Goal: Navigation & Orientation: Find specific page/section

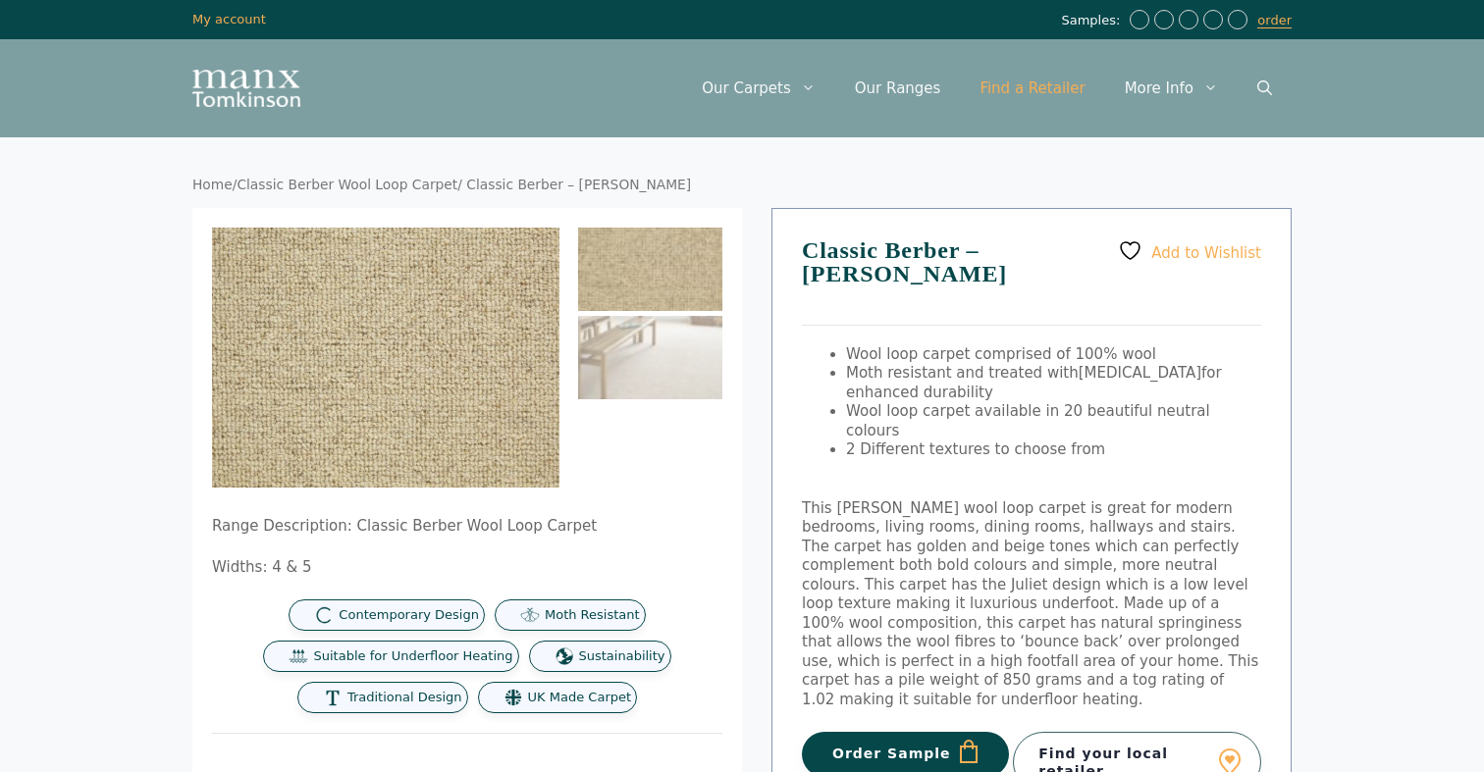
click at [1056, 90] on link "Find a Retailer" at bounding box center [1032, 88] width 144 height 59
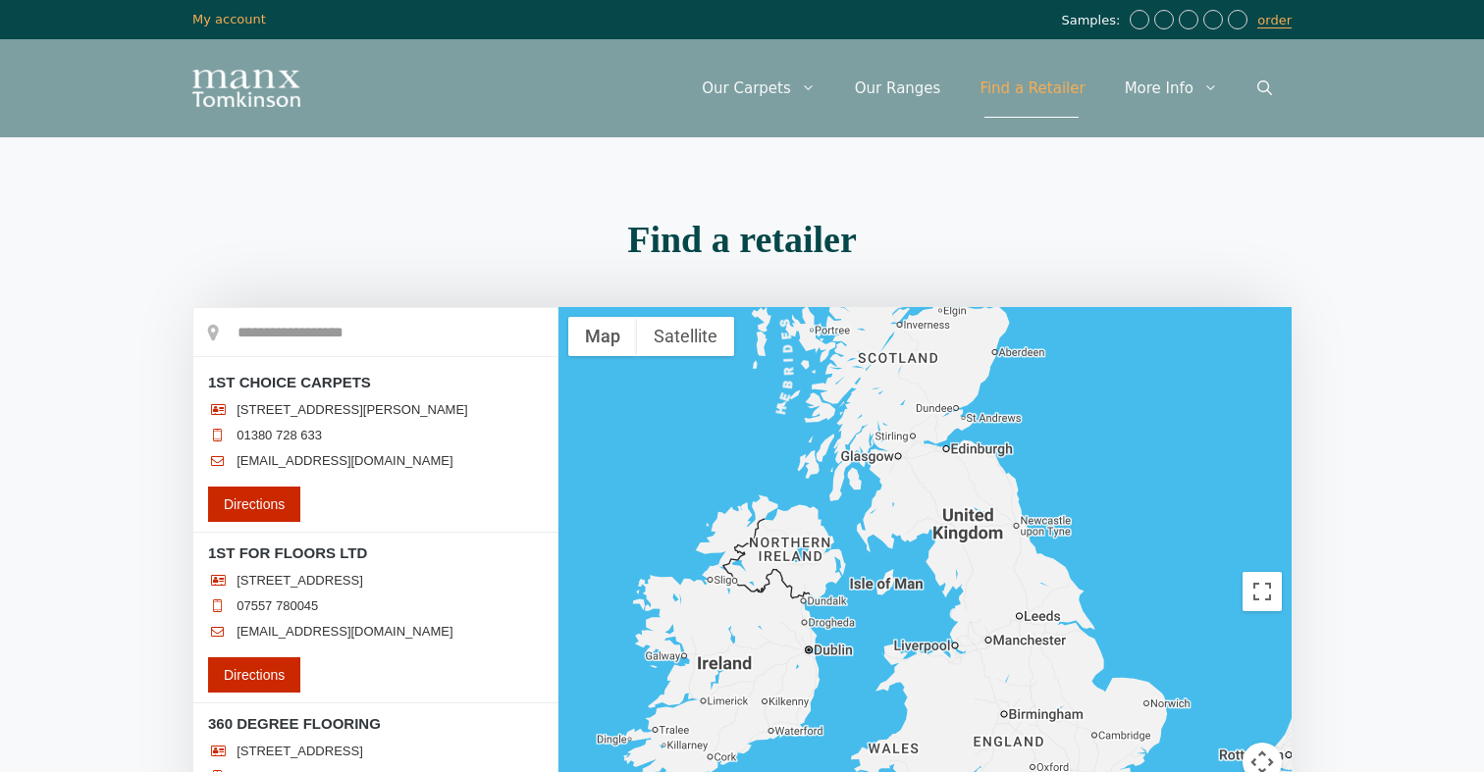
click at [263, 308] on input "text" at bounding box center [375, 332] width 364 height 49
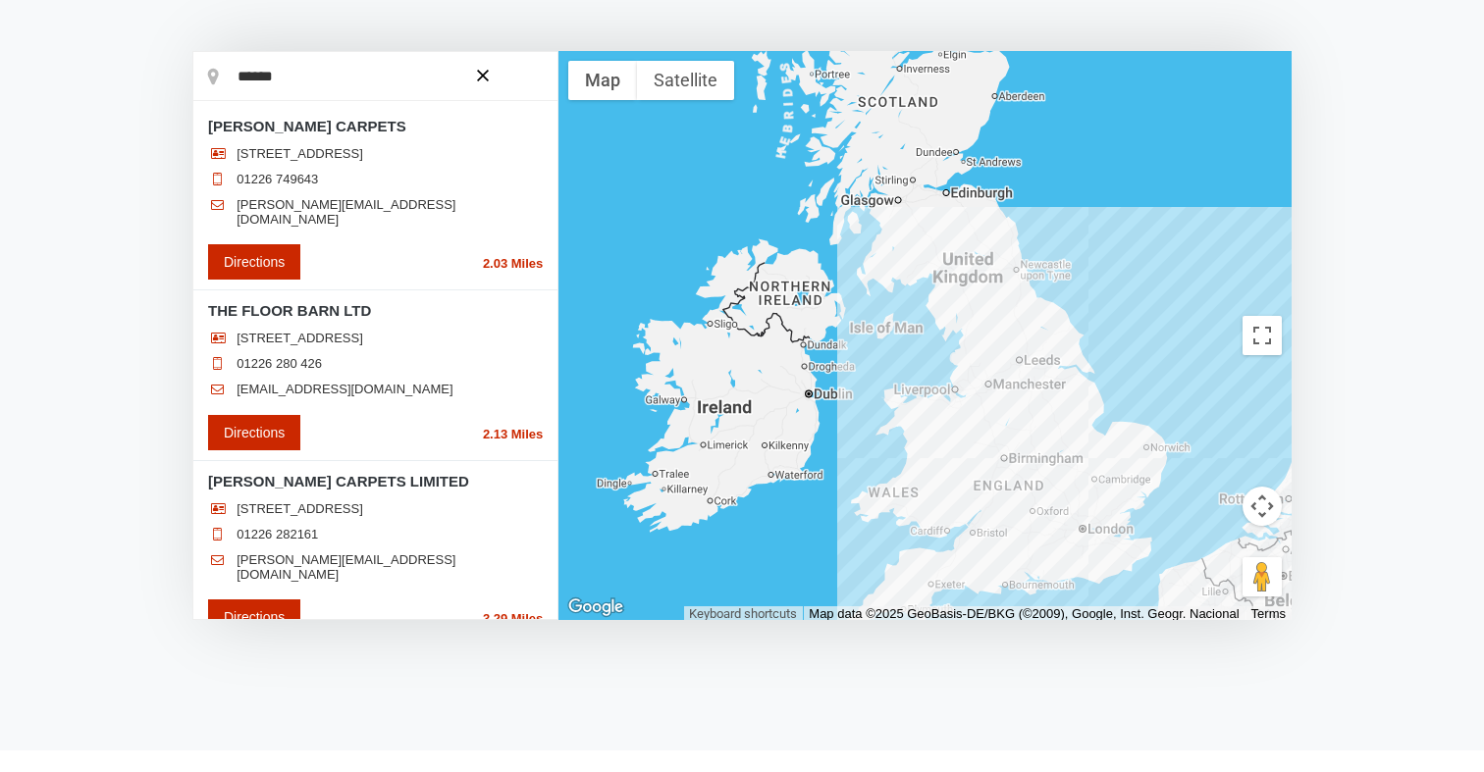
click at [0, 0] on div at bounding box center [0, 0] width 0 height 0
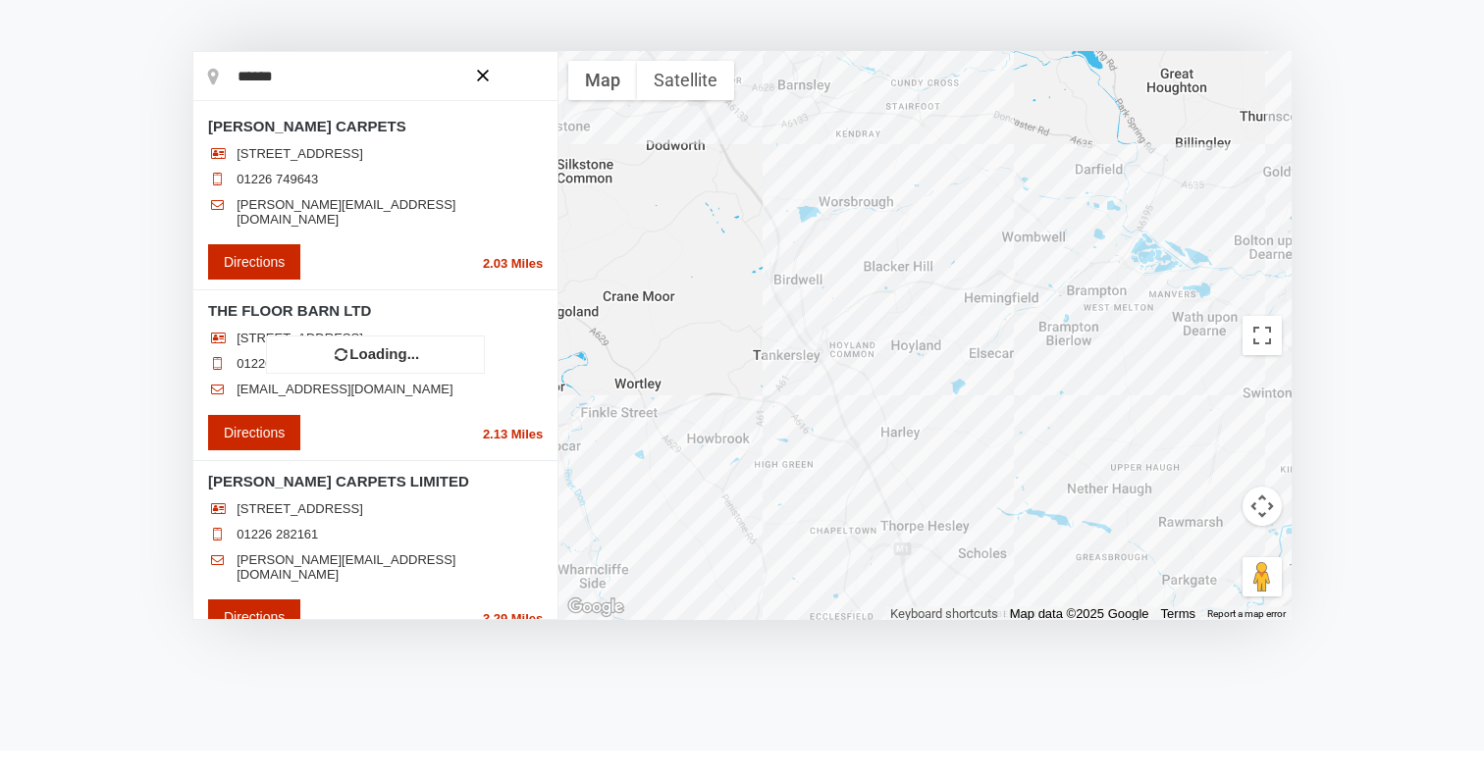
scroll to position [0, 0]
drag, startPoint x: 347, startPoint y: 128, endPoint x: 195, endPoint y: 118, distance: 152.4
click at [195, 118] on li "[PERSON_NAME] CARPETS [STREET_ADDRESS] 01226 749643 [PERSON_NAME][EMAIL_ADDRESS…" at bounding box center [375, 198] width 364 height 184
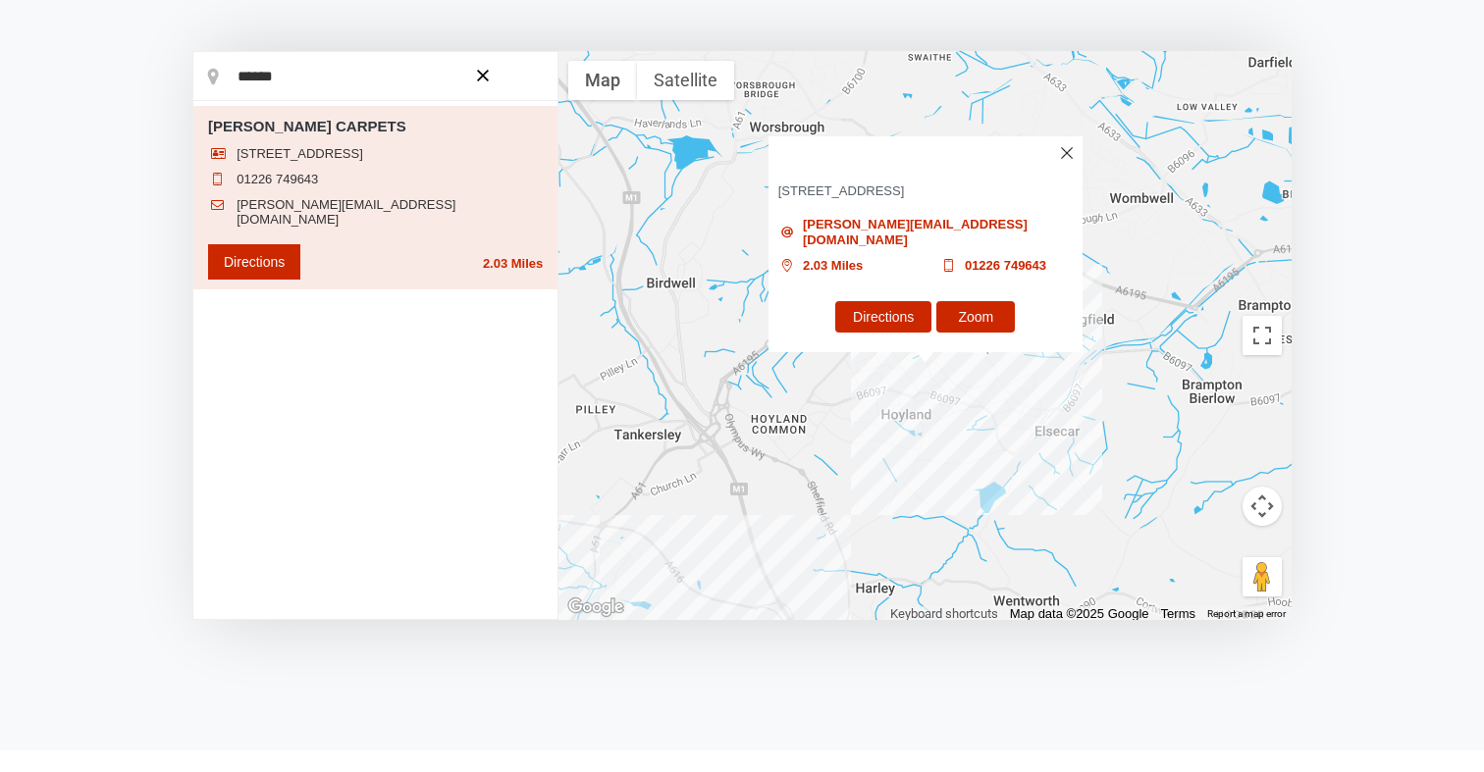
click at [1062, 159] on img at bounding box center [1066, 153] width 12 height 12
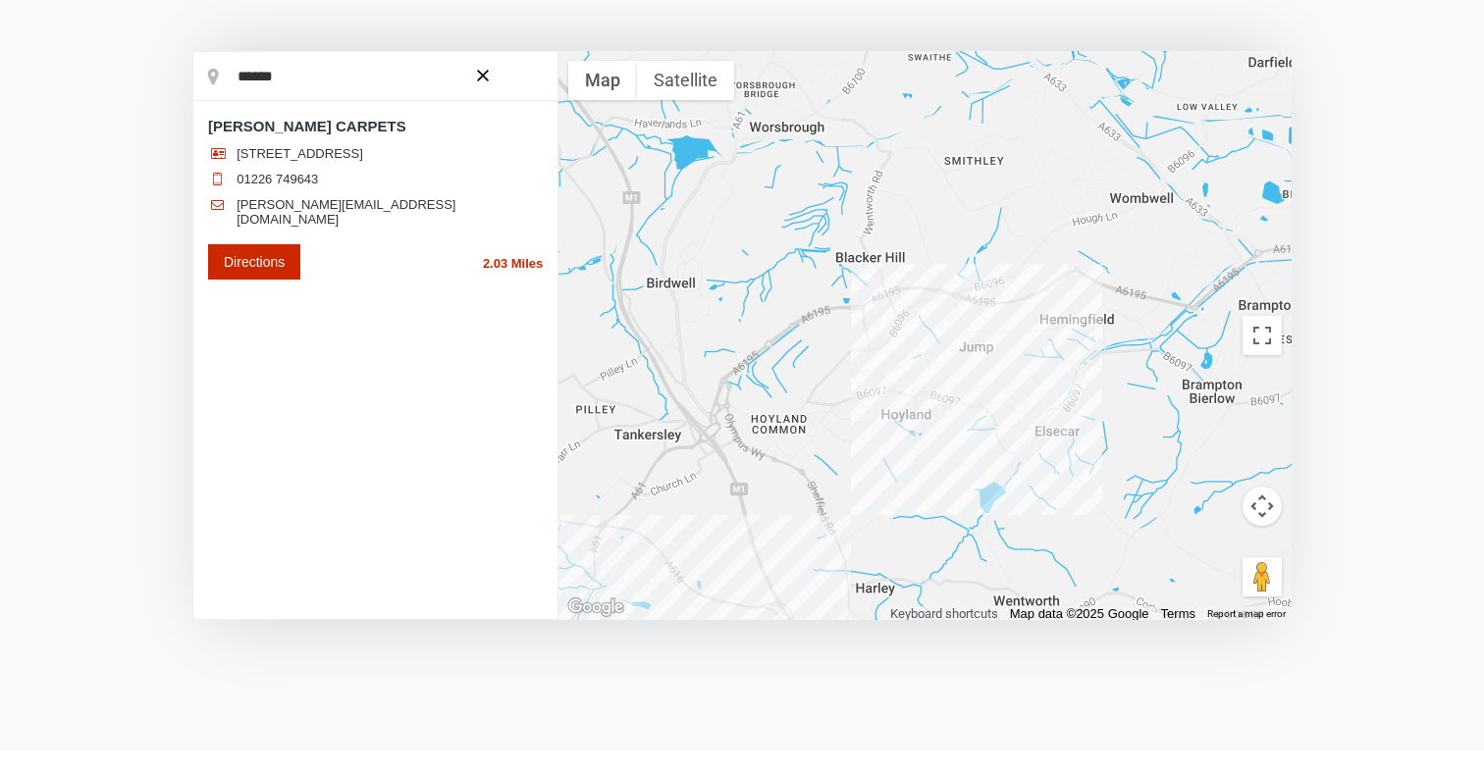
click at [354, 327] on div "****** JACKIES CARPETS [STREET_ADDRESS] 01226 749643" at bounding box center [375, 335] width 364 height 567
click at [356, 89] on input "******" at bounding box center [375, 76] width 364 height 49
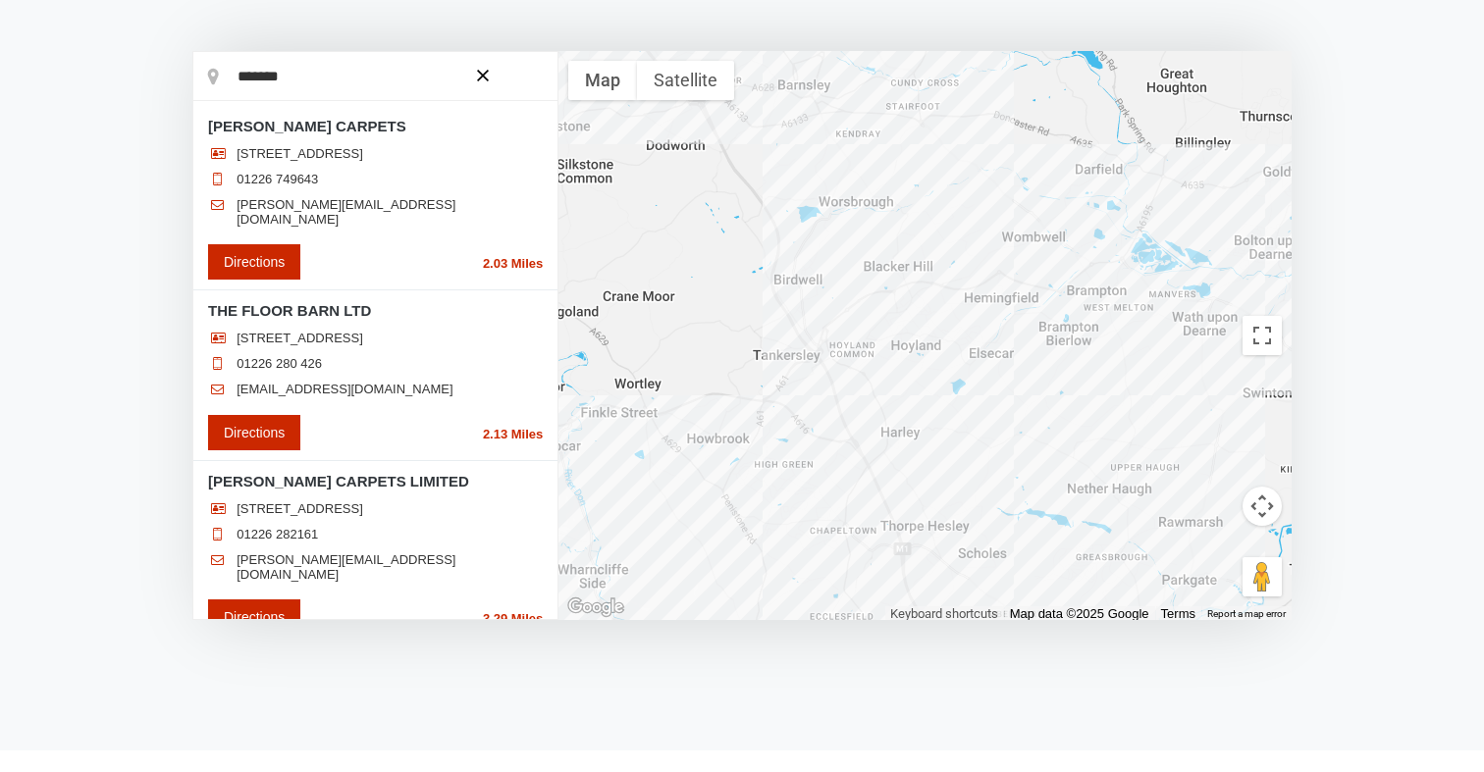
click at [130, 255] on section "Find a retailer Loading... *******" at bounding box center [742, 316] width 1484 height 722
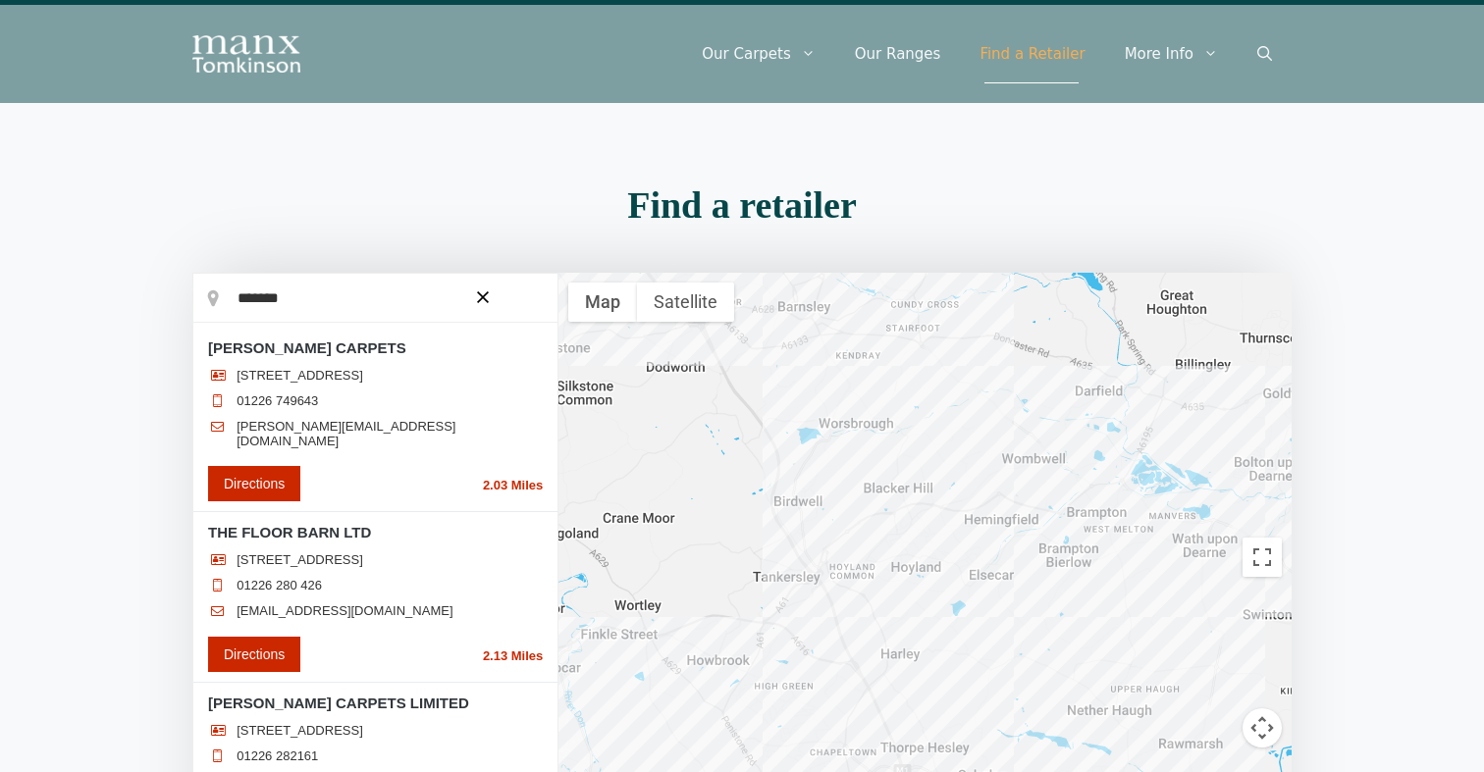
scroll to position [46, 0]
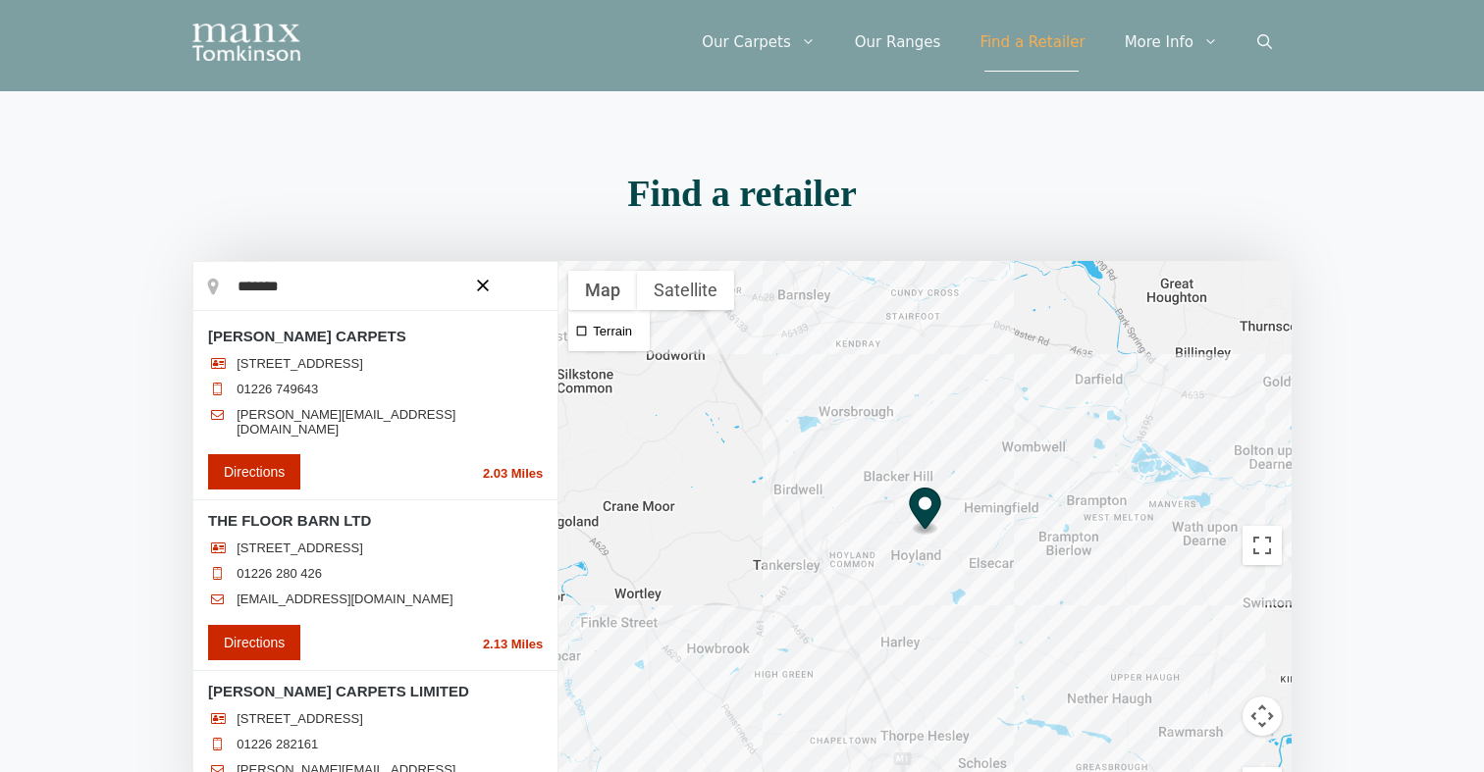
click at [343, 419] on link "[PERSON_NAME][EMAIL_ADDRESS][DOMAIN_NAME]" at bounding box center [389, 421] width 306 height 29
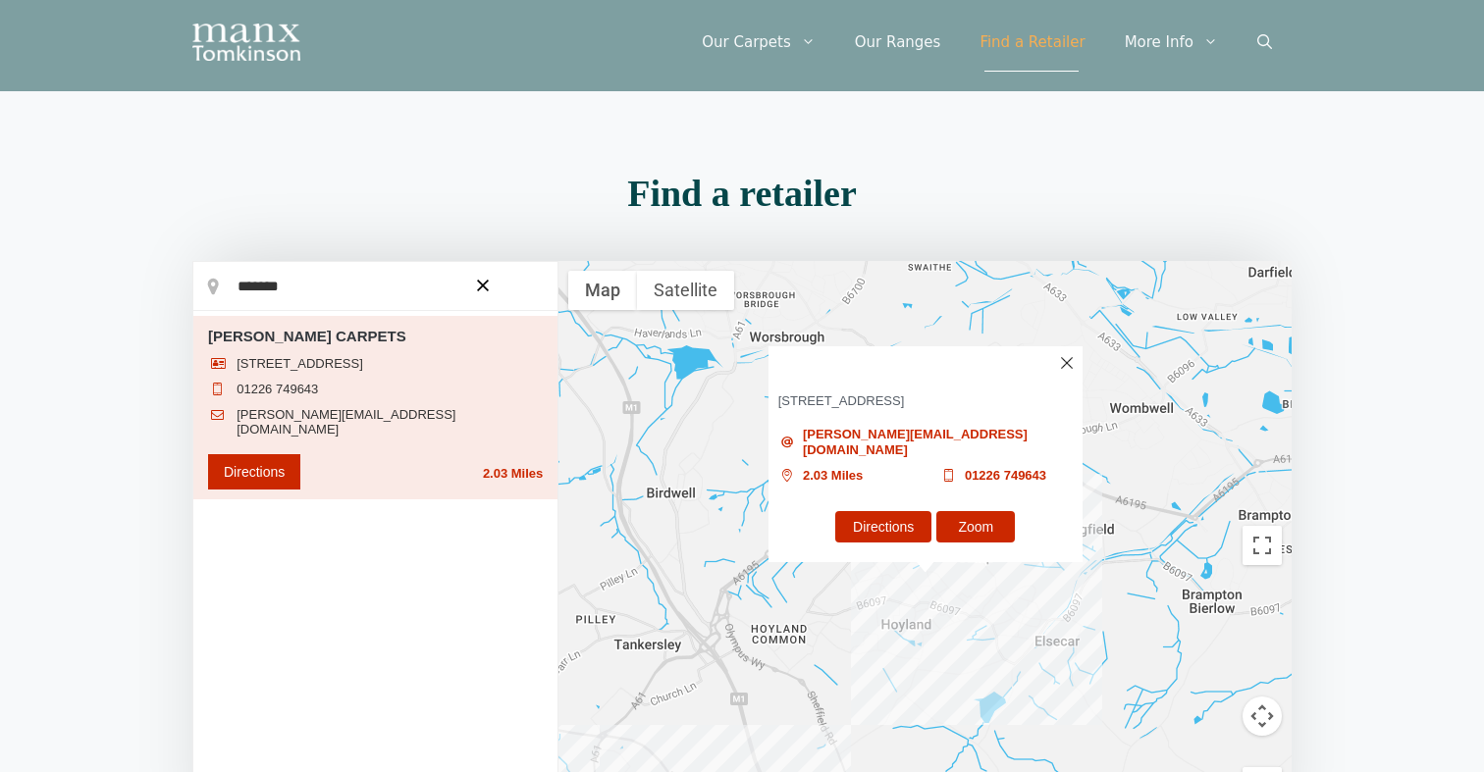
click at [339, 298] on input "*******" at bounding box center [375, 286] width 364 height 49
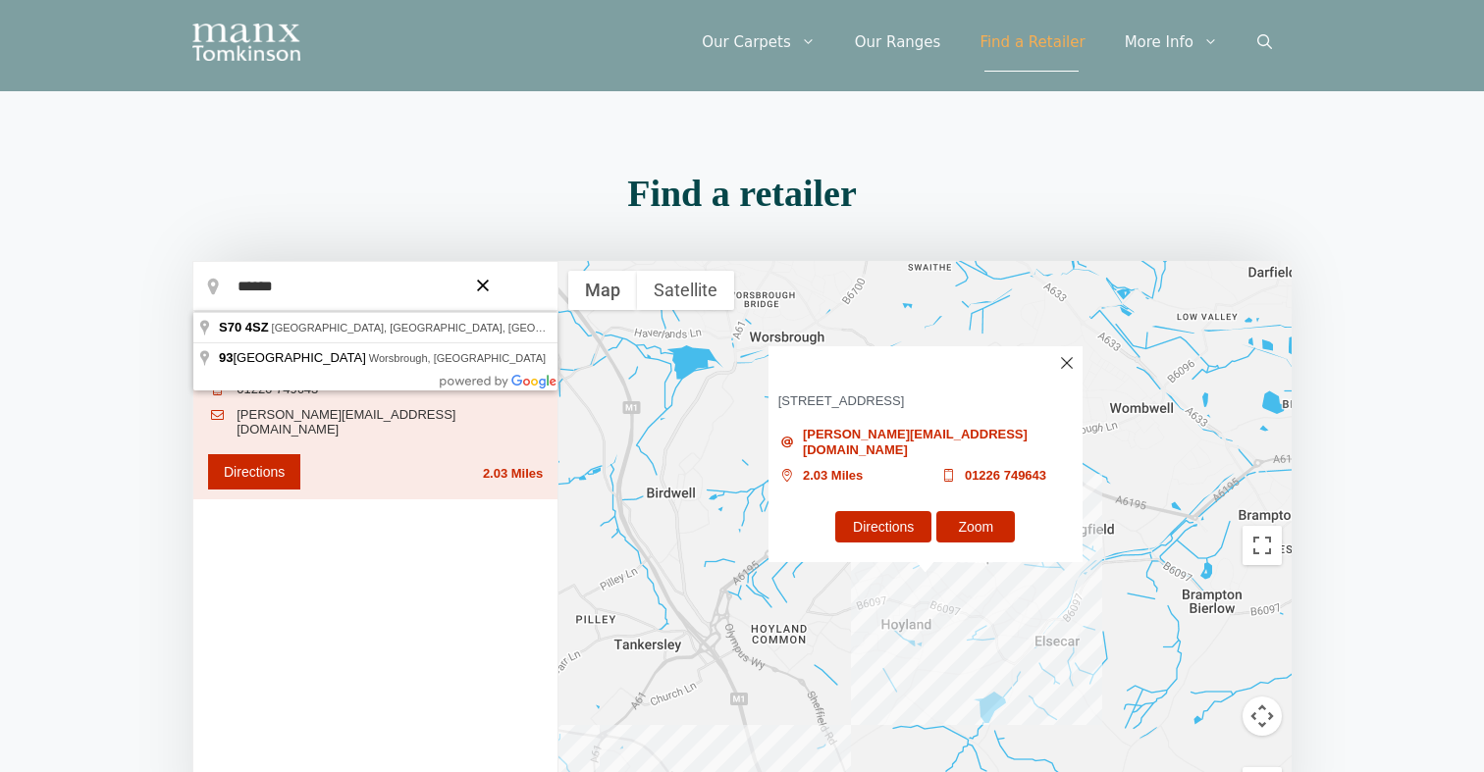
type input "******"
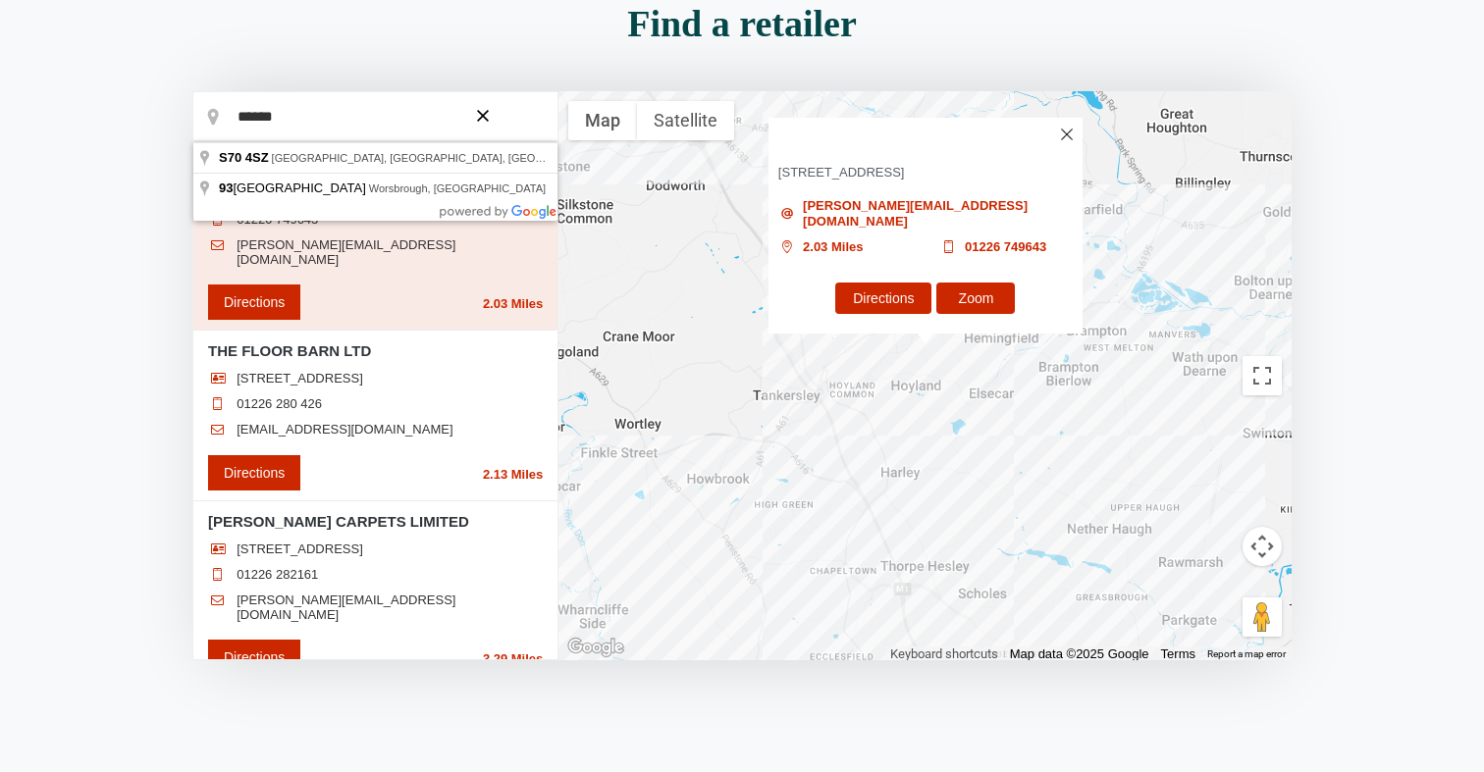
scroll to position [194, 0]
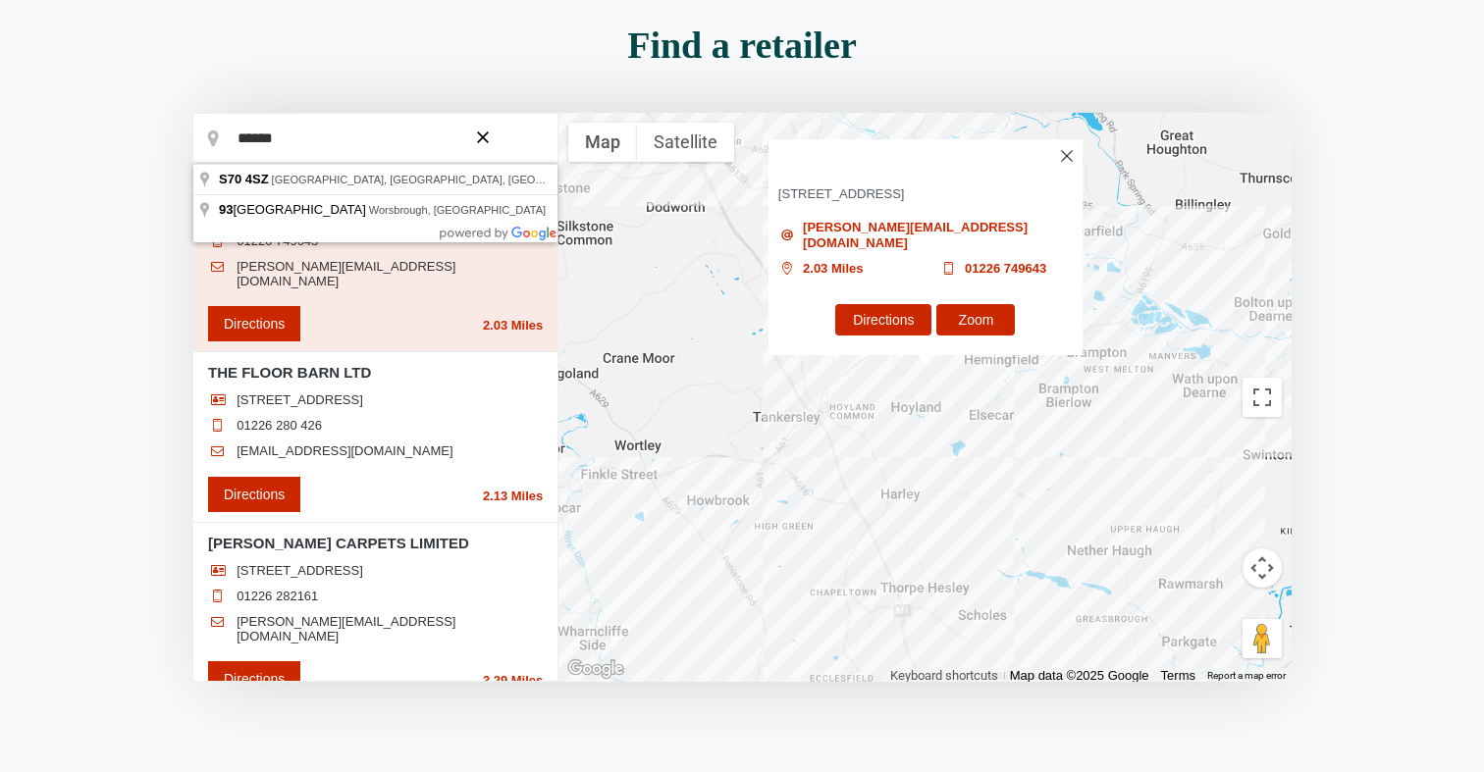
click at [163, 358] on section "Find a retailer Loading... ******" at bounding box center [742, 378] width 1484 height 722
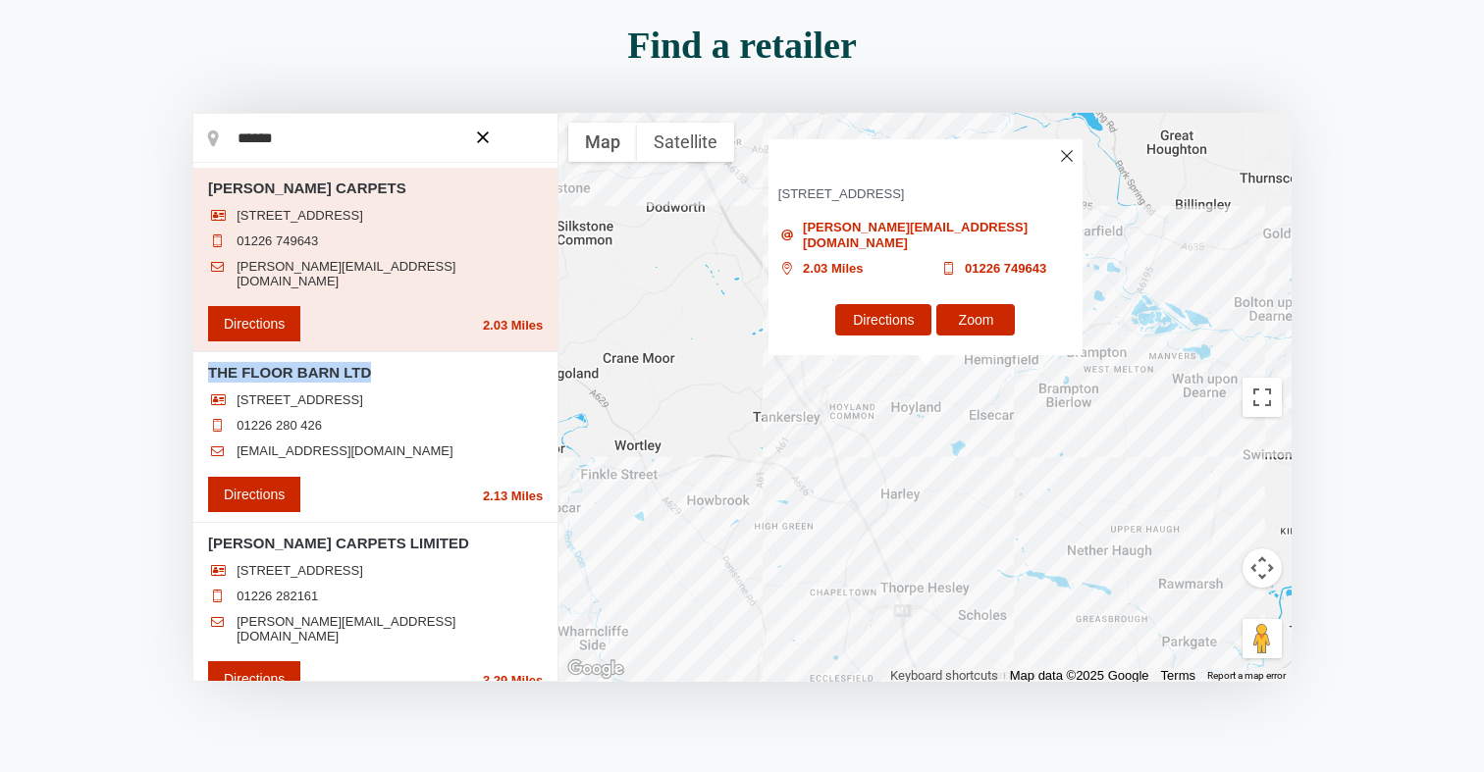
drag, startPoint x: 382, startPoint y: 362, endPoint x: 206, endPoint y: 363, distance: 175.6
click at [206, 363] on li "THE FLOOR BARN LTD [STREET_ADDRESS] 01226 280 426 [EMAIL_ADDRESS][DOMAIN_NAME] …" at bounding box center [375, 437] width 364 height 171
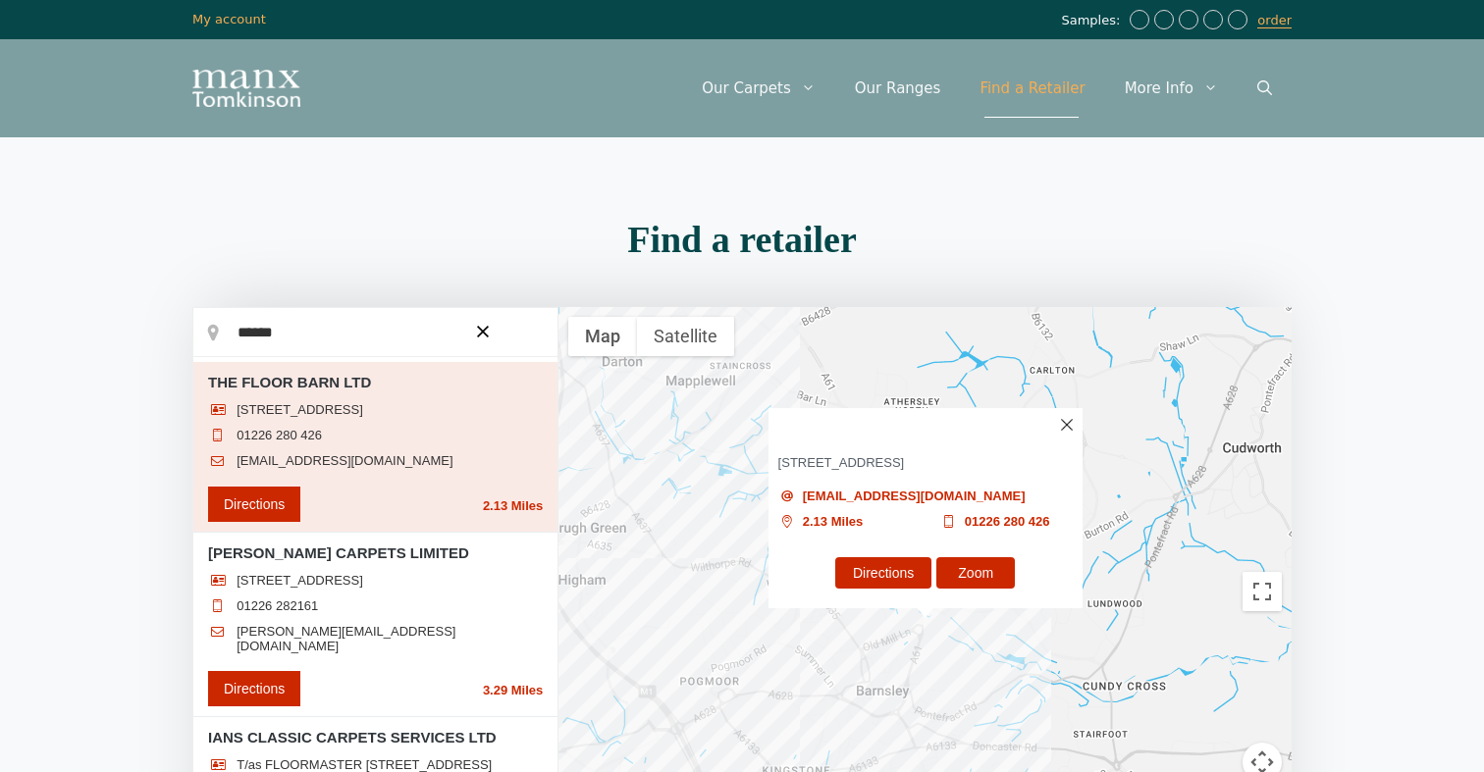
scroll to position [0, 0]
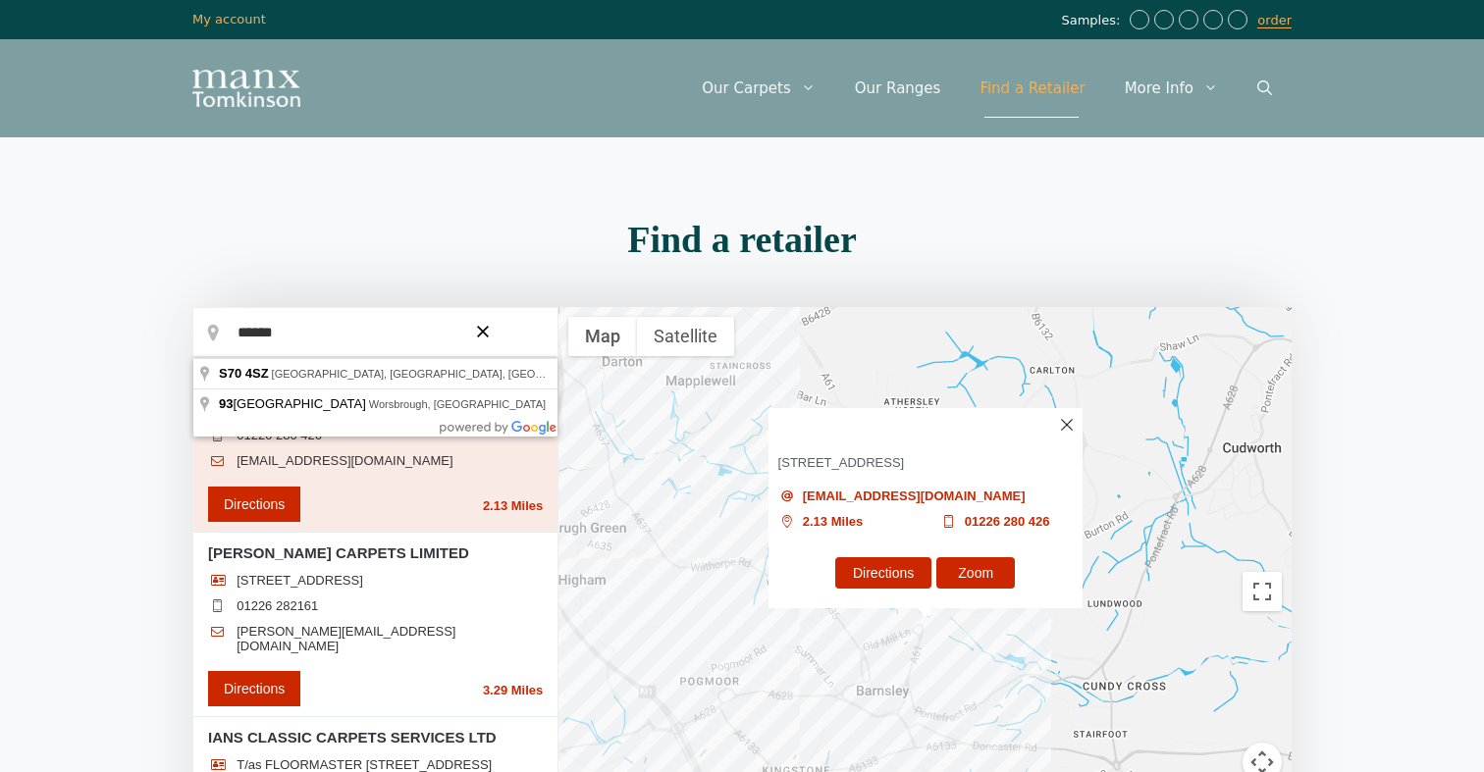
click at [320, 318] on input "******" at bounding box center [375, 332] width 364 height 49
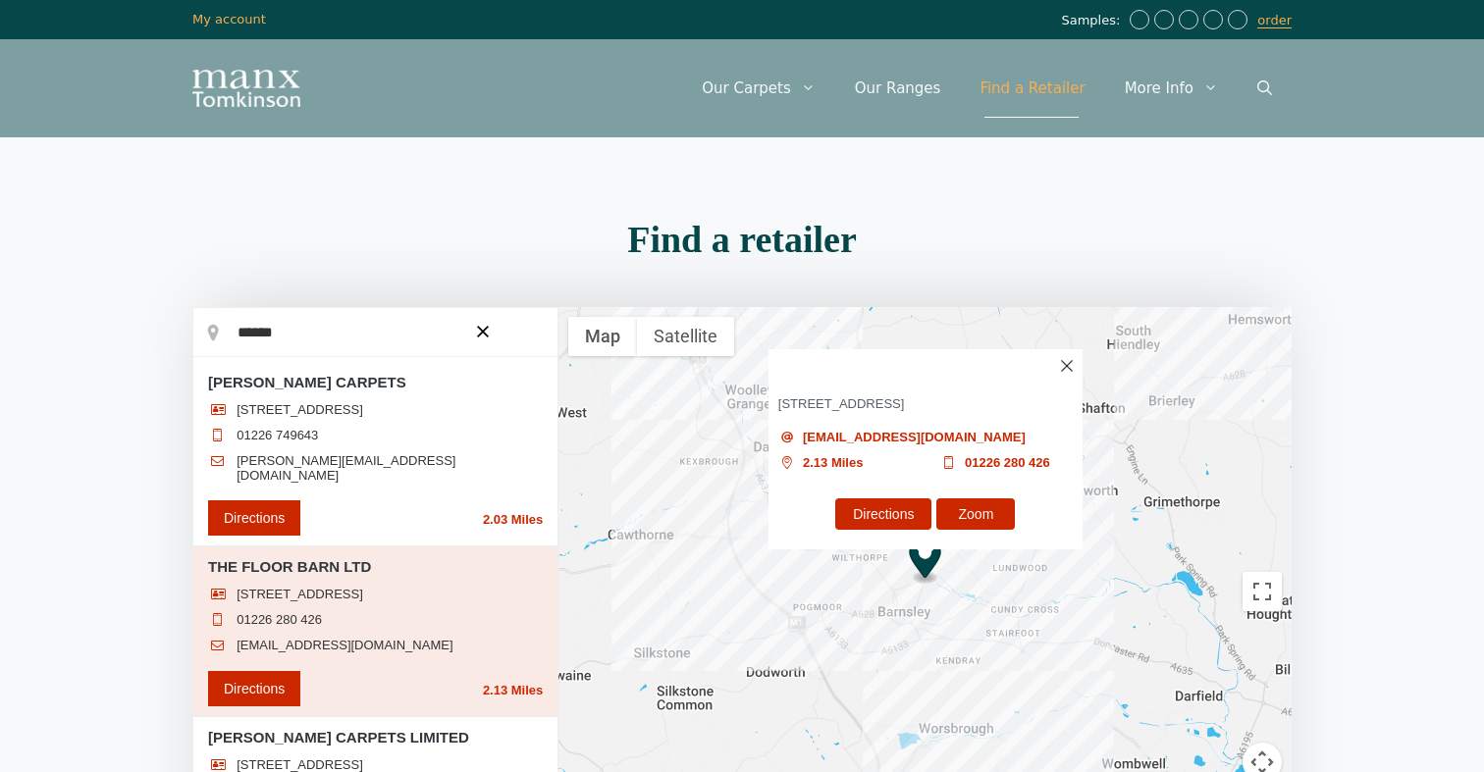
drag, startPoint x: 413, startPoint y: 645, endPoint x: 265, endPoint y: 636, distance: 148.4
click at [265, 636] on ul "[STREET_ADDRESS] 01226 280 426 [EMAIL_ADDRESS][DOMAIN_NAME]" at bounding box center [375, 625] width 335 height 77
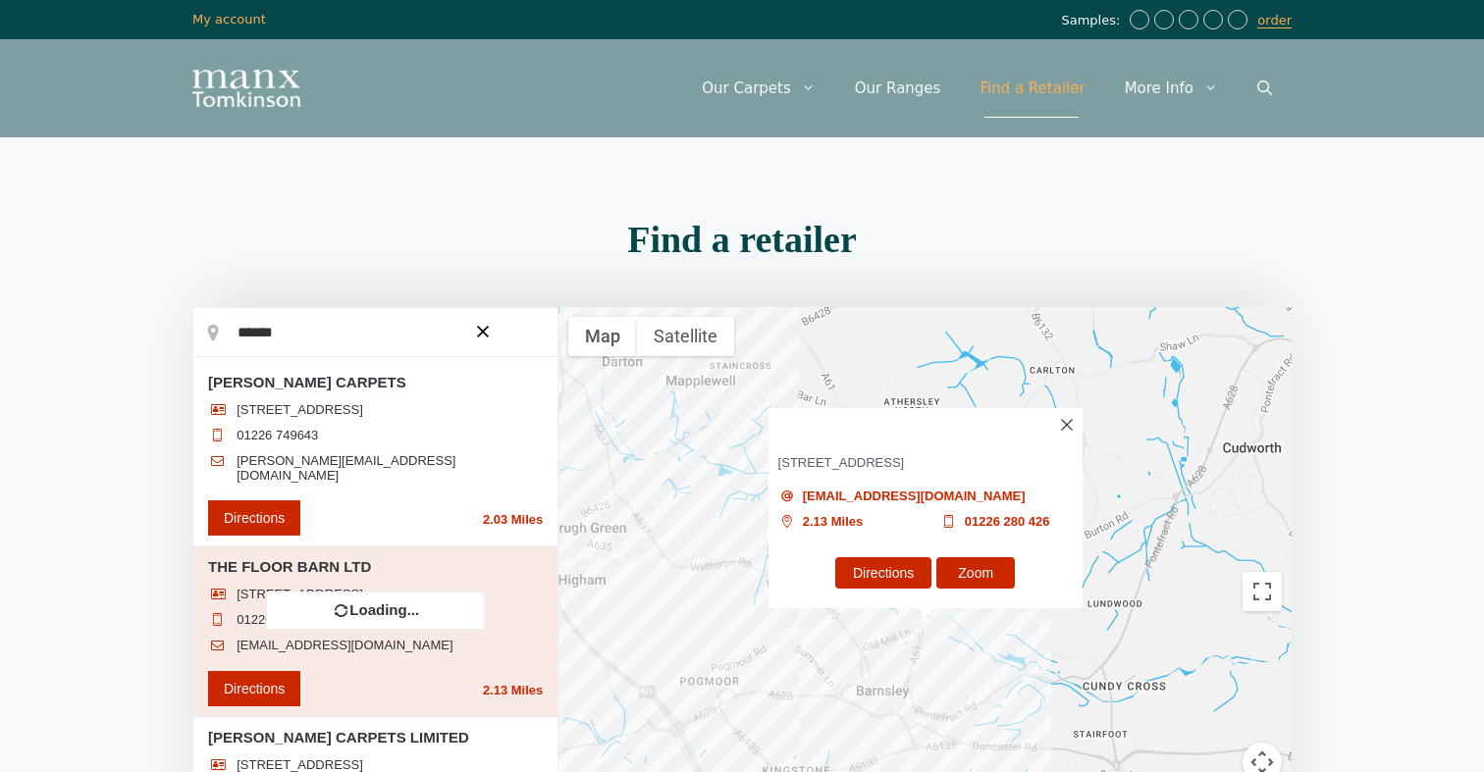
click at [275, 646] on div at bounding box center [375, 591] width 364 height 567
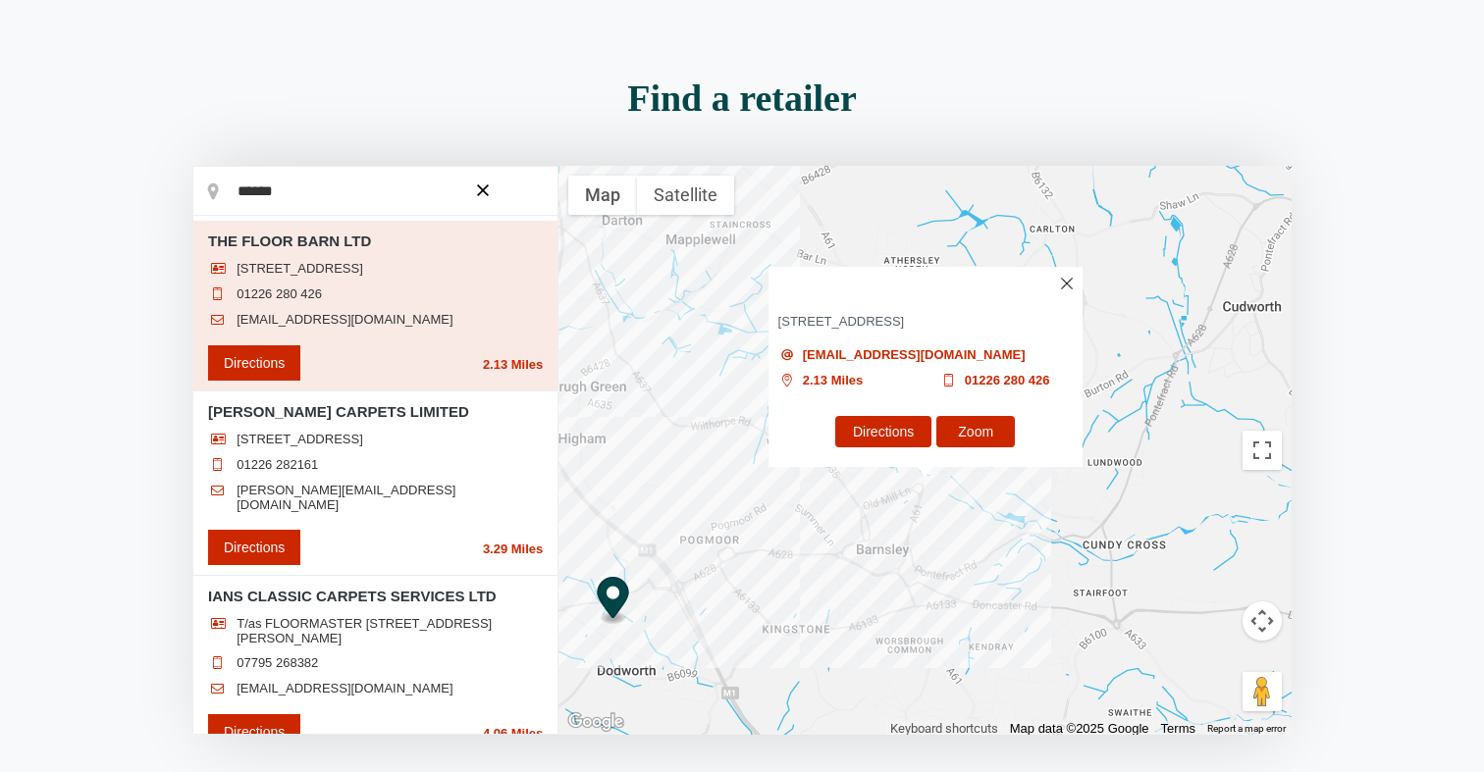
scroll to position [123, 0]
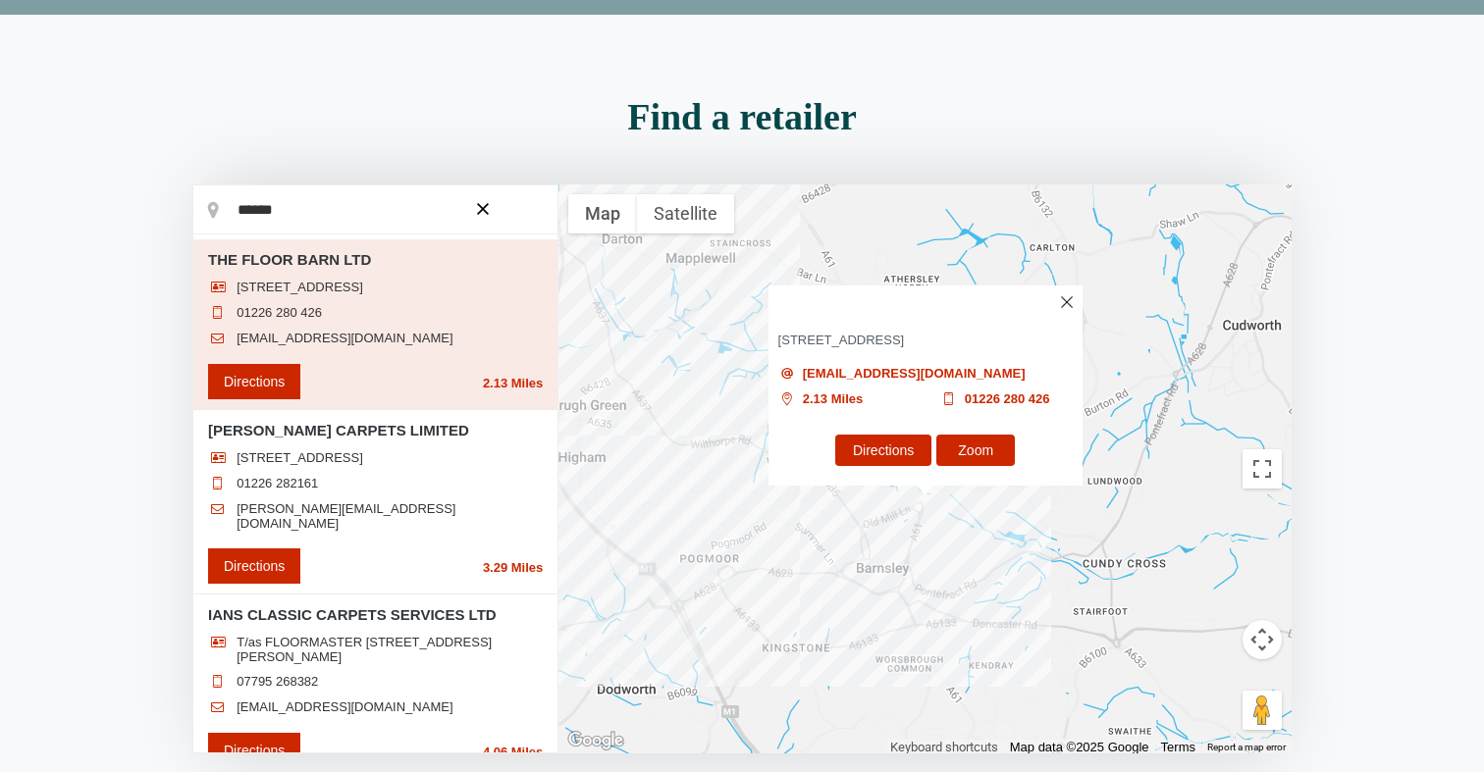
click at [361, 219] on input "******" at bounding box center [375, 209] width 364 height 49
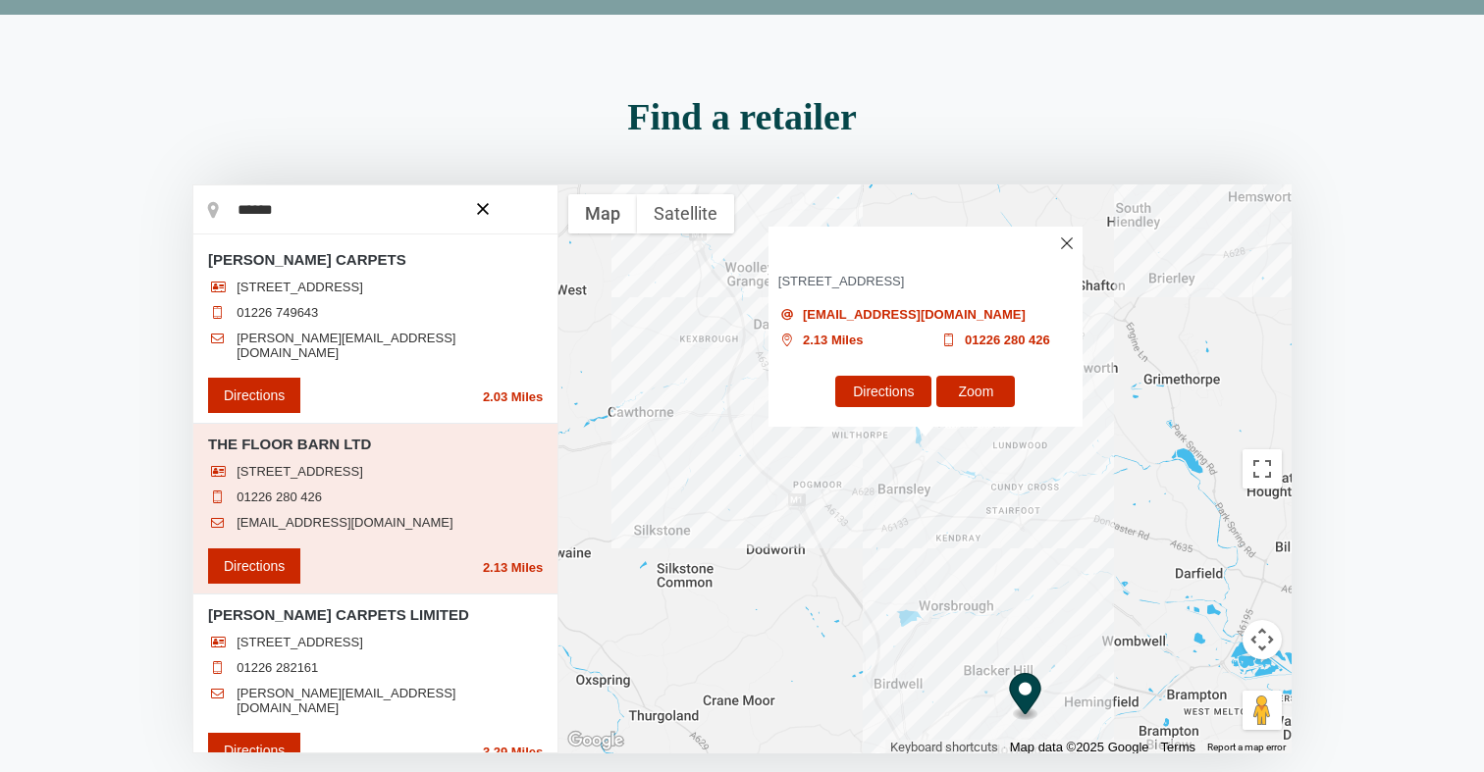
scroll to position [0, 0]
click at [1065, 234] on h3 "THE FLOOR BARN LTD" at bounding box center [924, 243] width 314 height 32
click at [1066, 237] on img at bounding box center [1066, 243] width 12 height 12
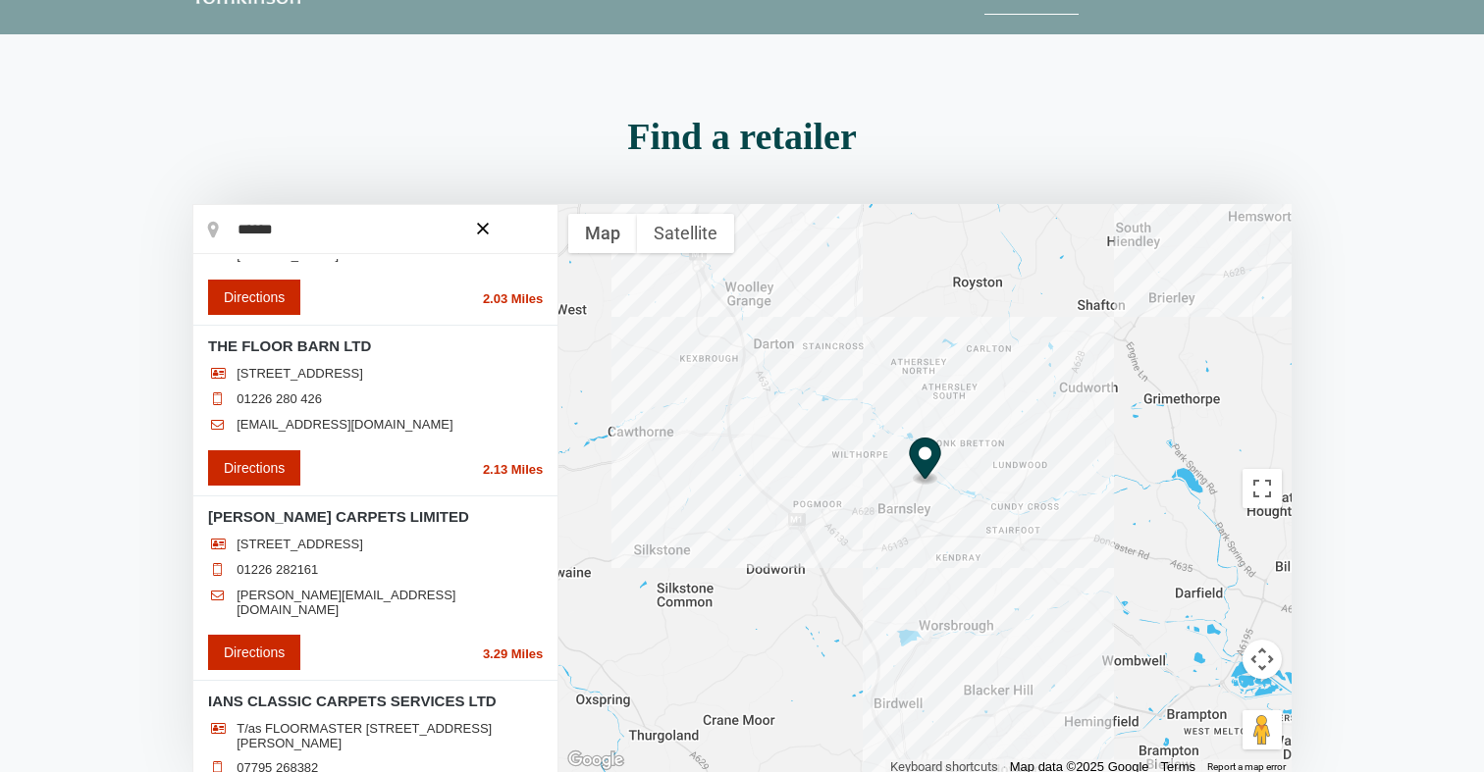
scroll to position [146, 0]
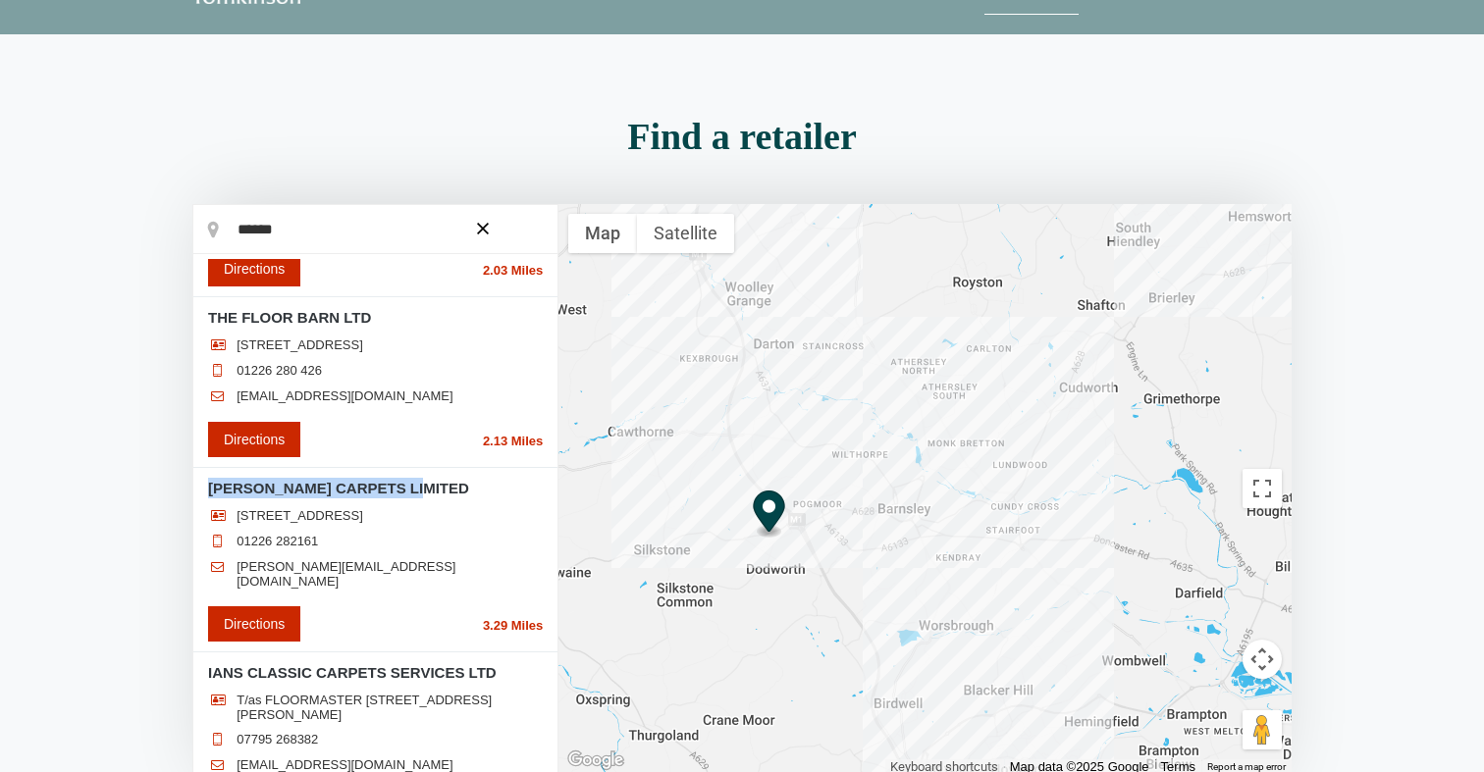
drag, startPoint x: 435, startPoint y: 485, endPoint x: 210, endPoint y: 478, distance: 224.8
click at [210, 478] on h3 "[PERSON_NAME] CARPETS LIMITED" at bounding box center [375, 488] width 335 height 21
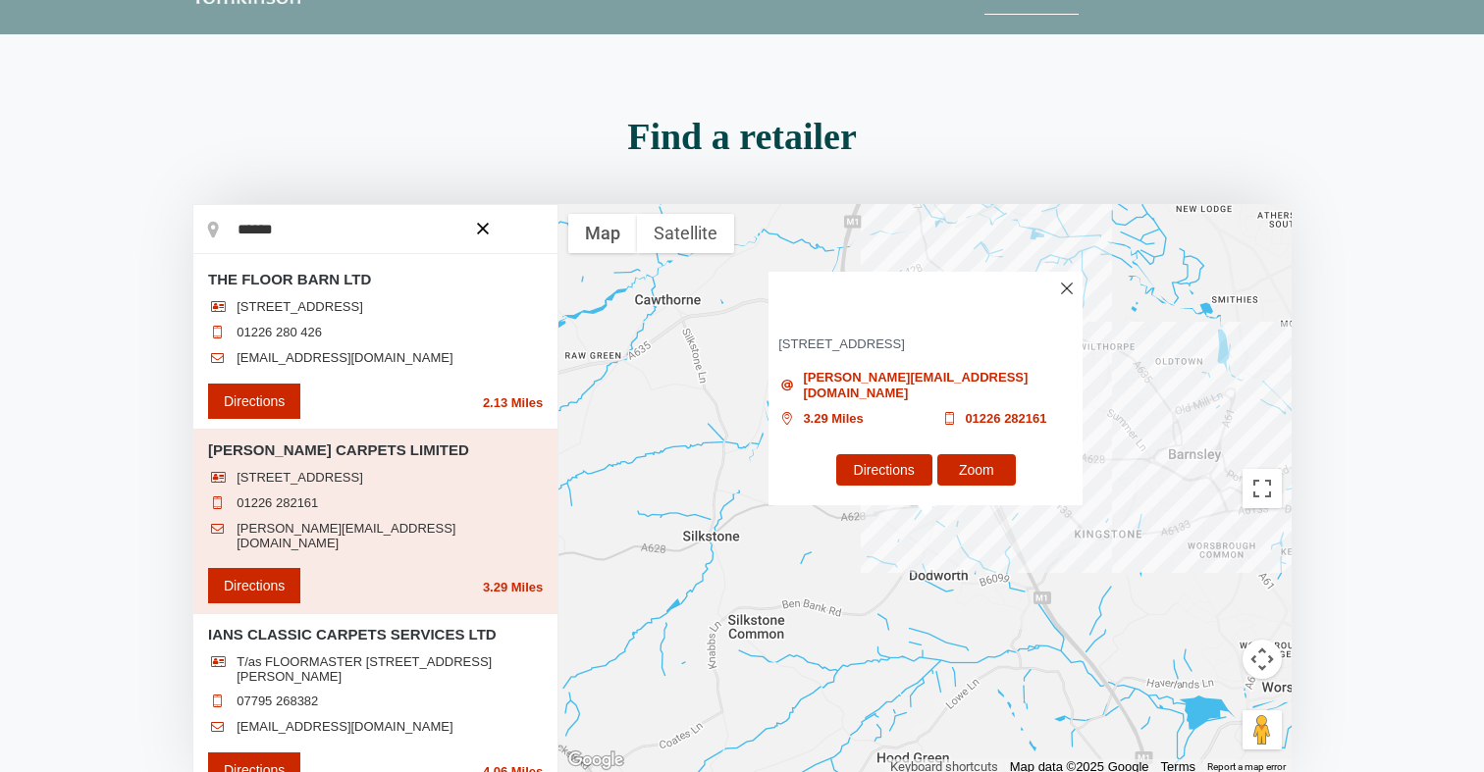
scroll to position [0, 0]
click at [355, 228] on input "******" at bounding box center [375, 229] width 364 height 49
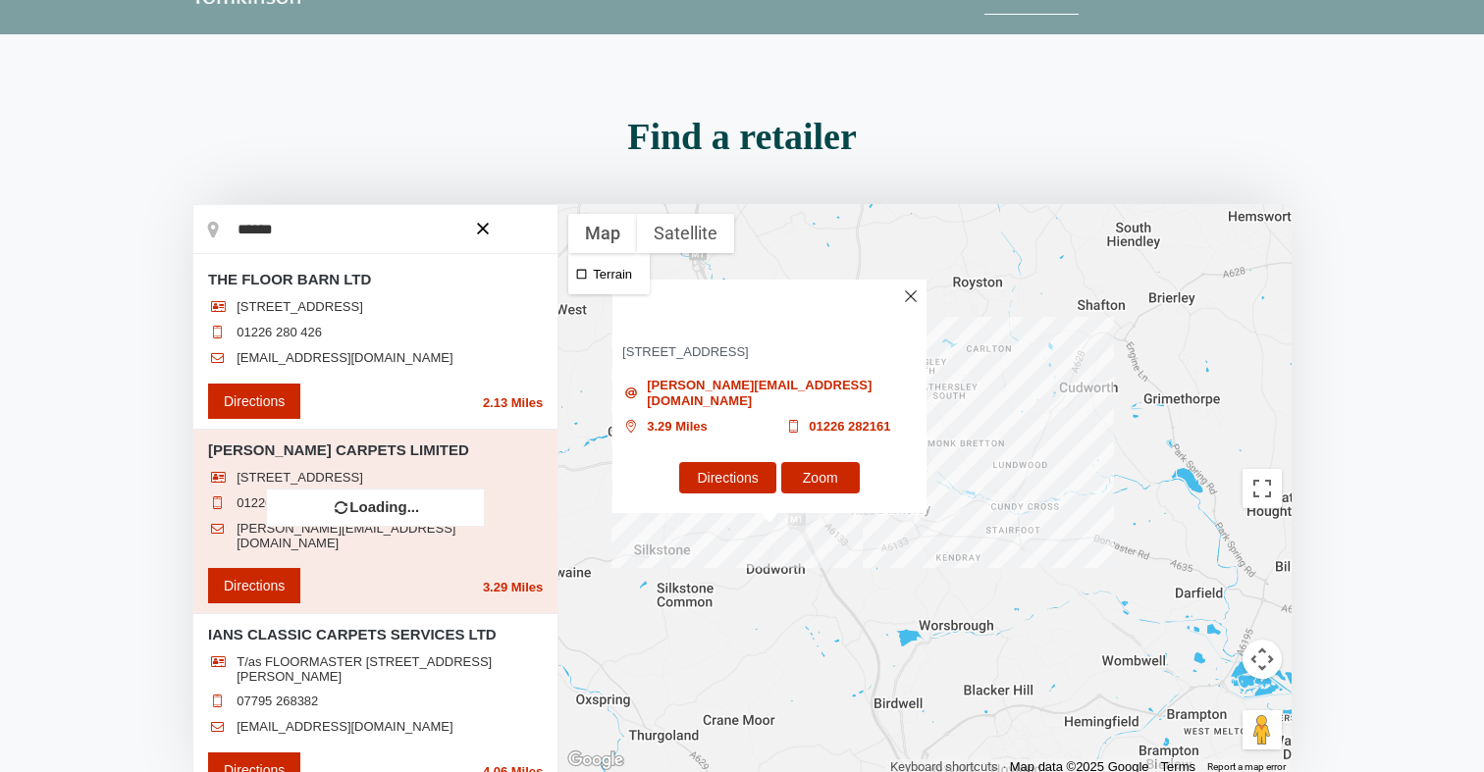
click at [910, 302] on img at bounding box center [911, 296] width 12 height 12
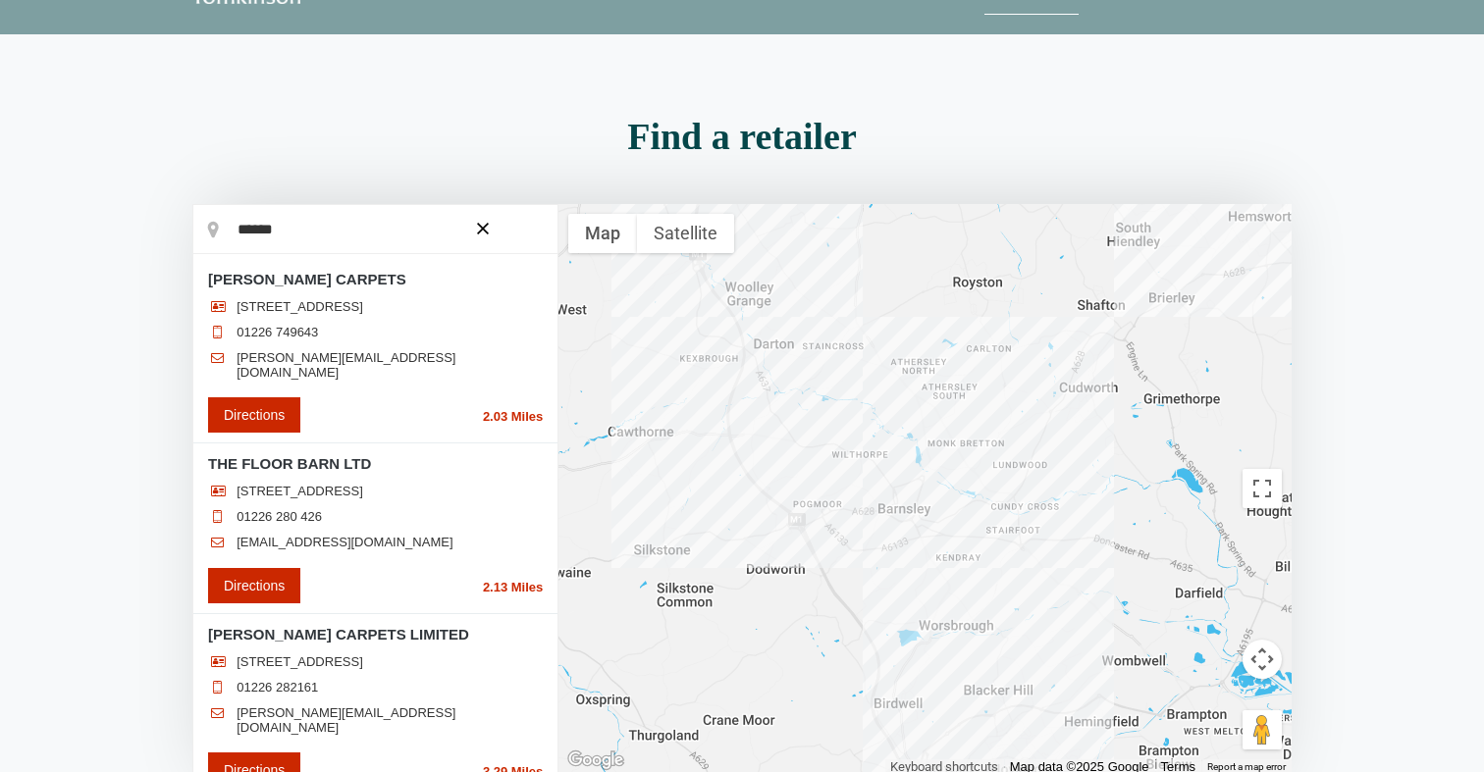
click at [775, 403] on div at bounding box center [924, 488] width 733 height 569
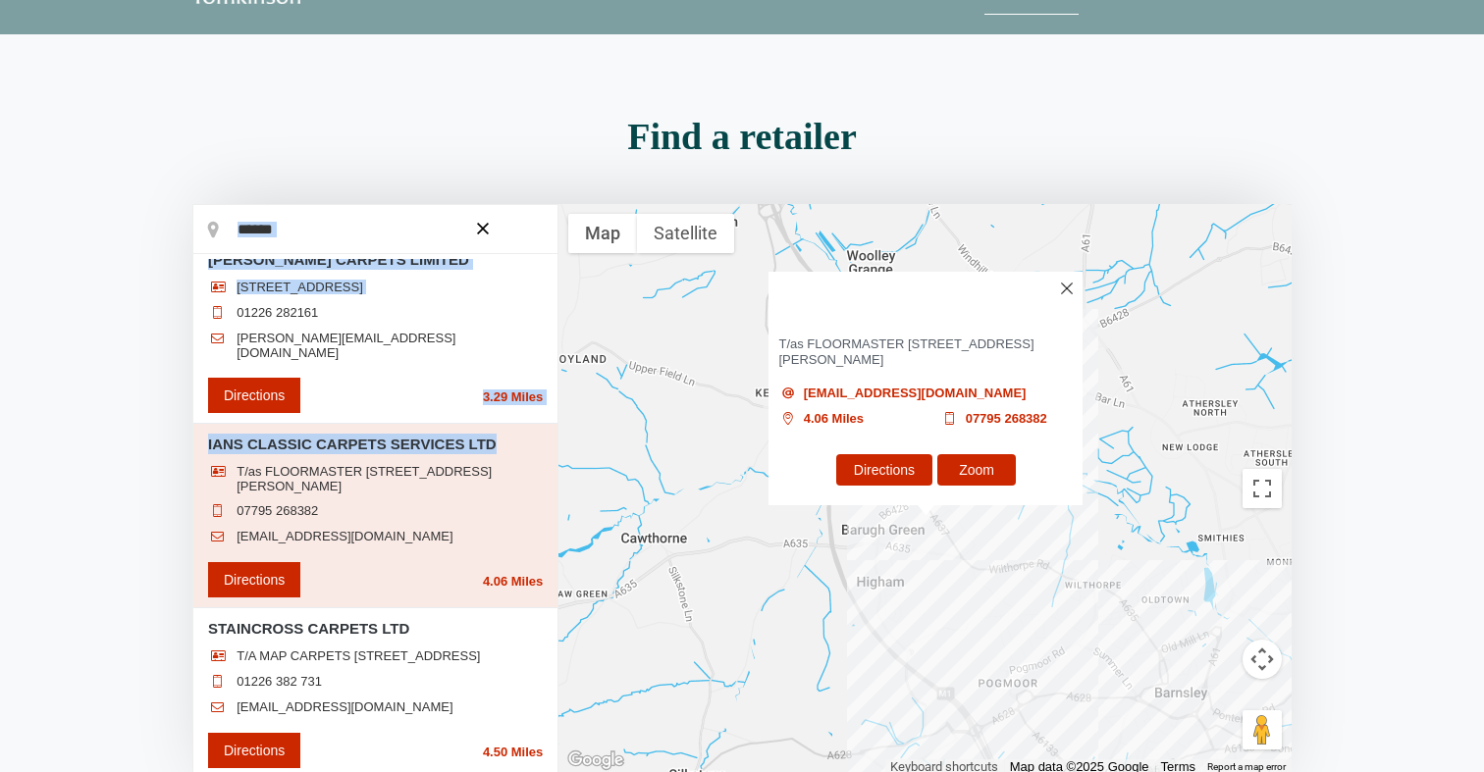
scroll to position [271, 0]
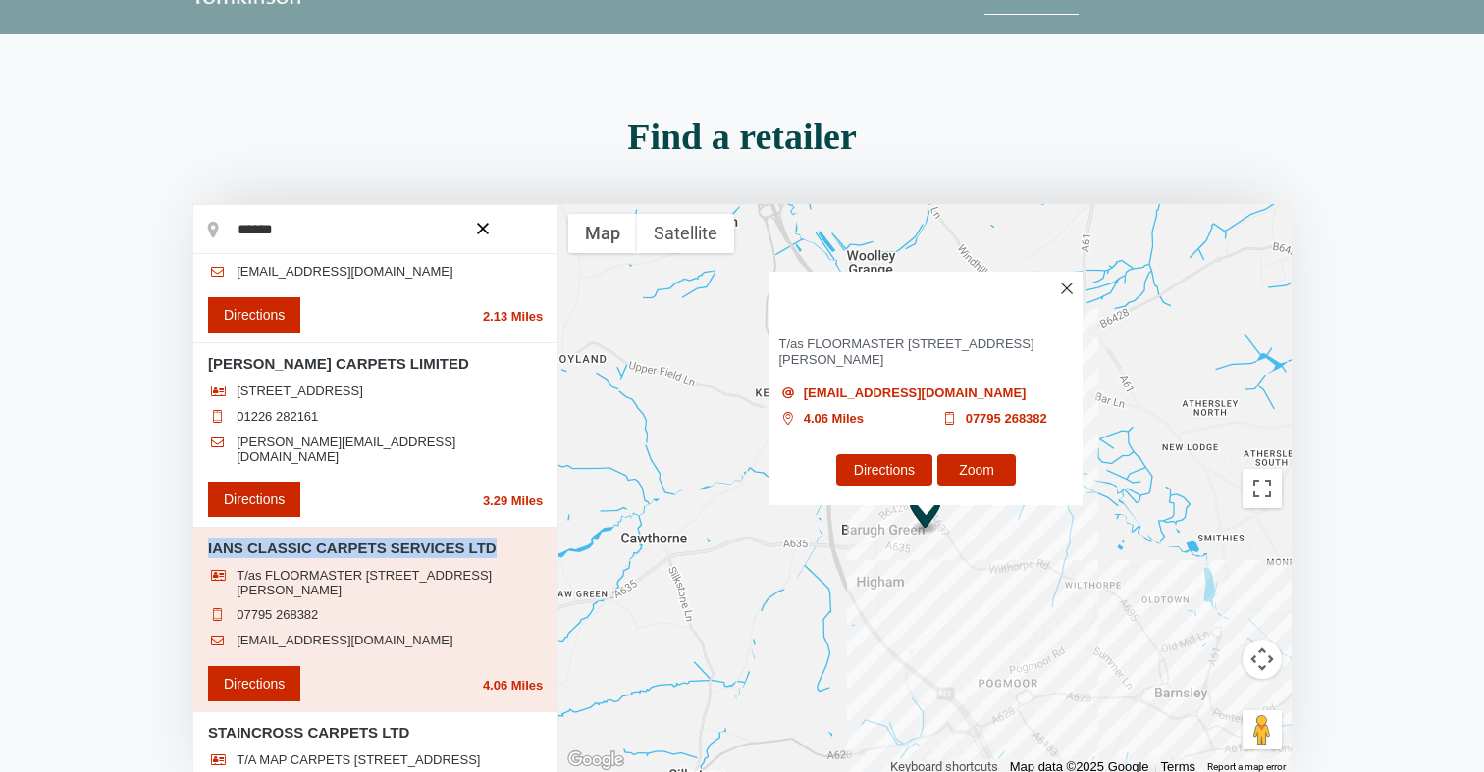
drag, startPoint x: 495, startPoint y: 279, endPoint x: 204, endPoint y: 544, distance: 393.1
click at [204, 544] on li "IANS CLASSIC CARPETS SERVICES LTD T/as FLOORMASTER [STREET_ADDRESS][PERSON_NAME…" at bounding box center [375, 620] width 364 height 184
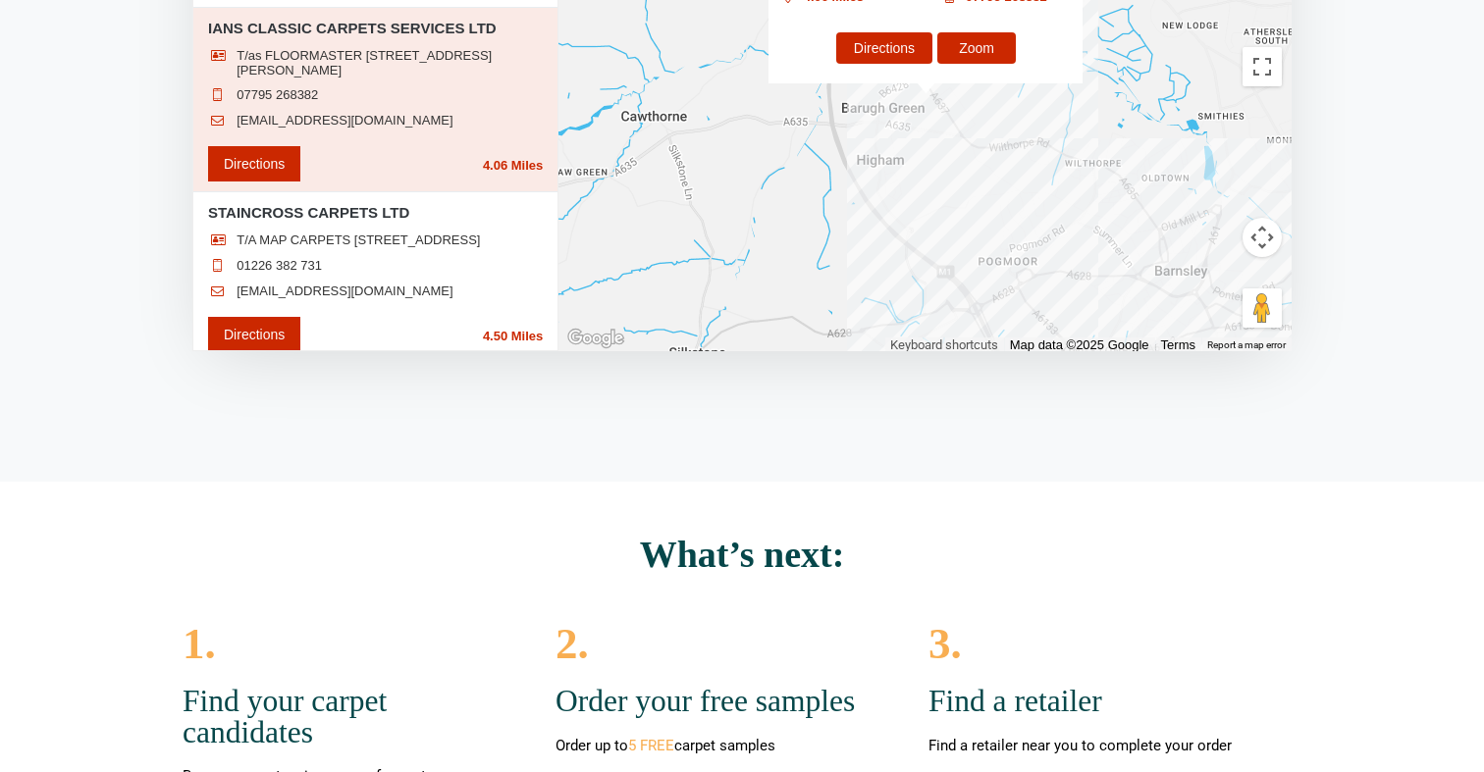
scroll to position [594, 0]
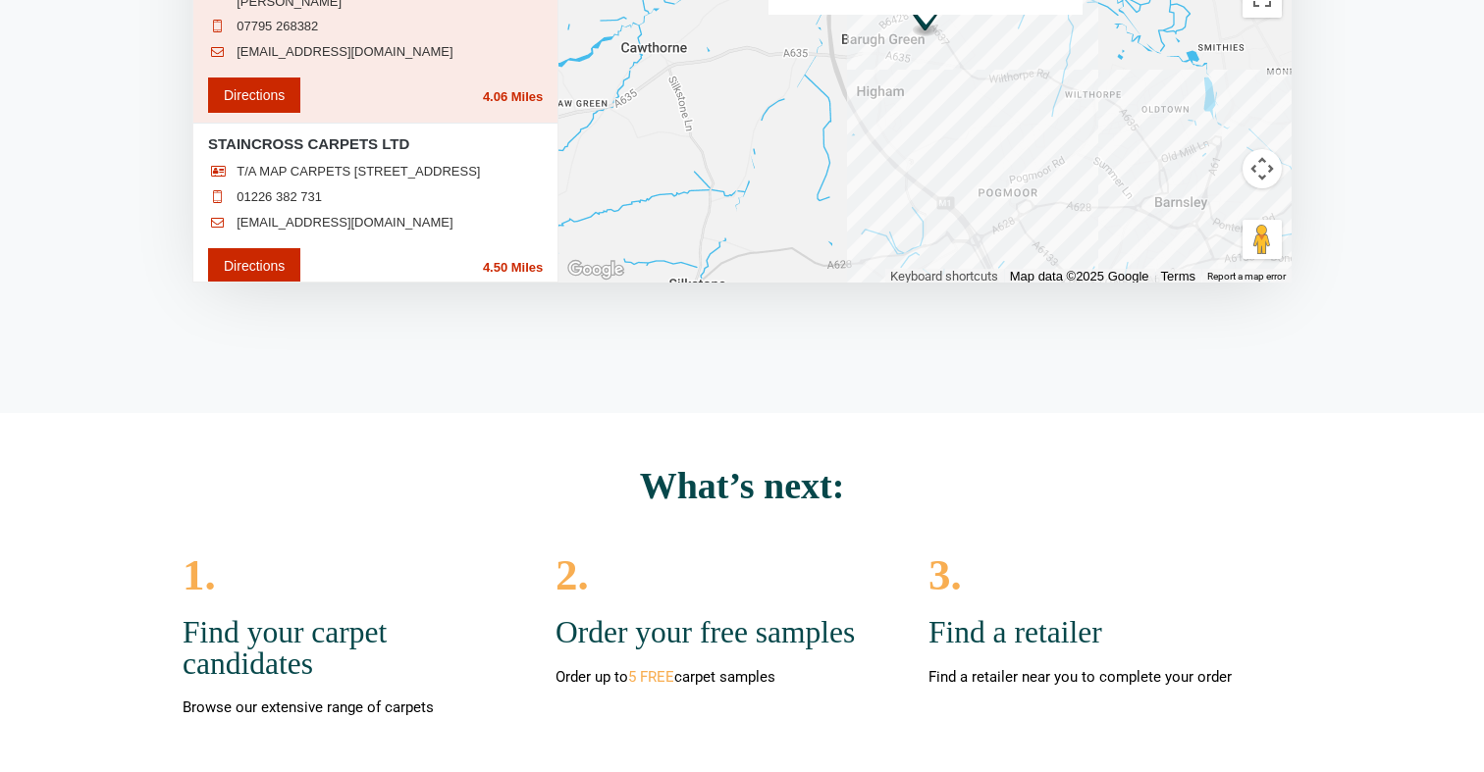
click at [350, 60] on link "[EMAIL_ADDRESS][DOMAIN_NAME]" at bounding box center [344, 52] width 216 height 16
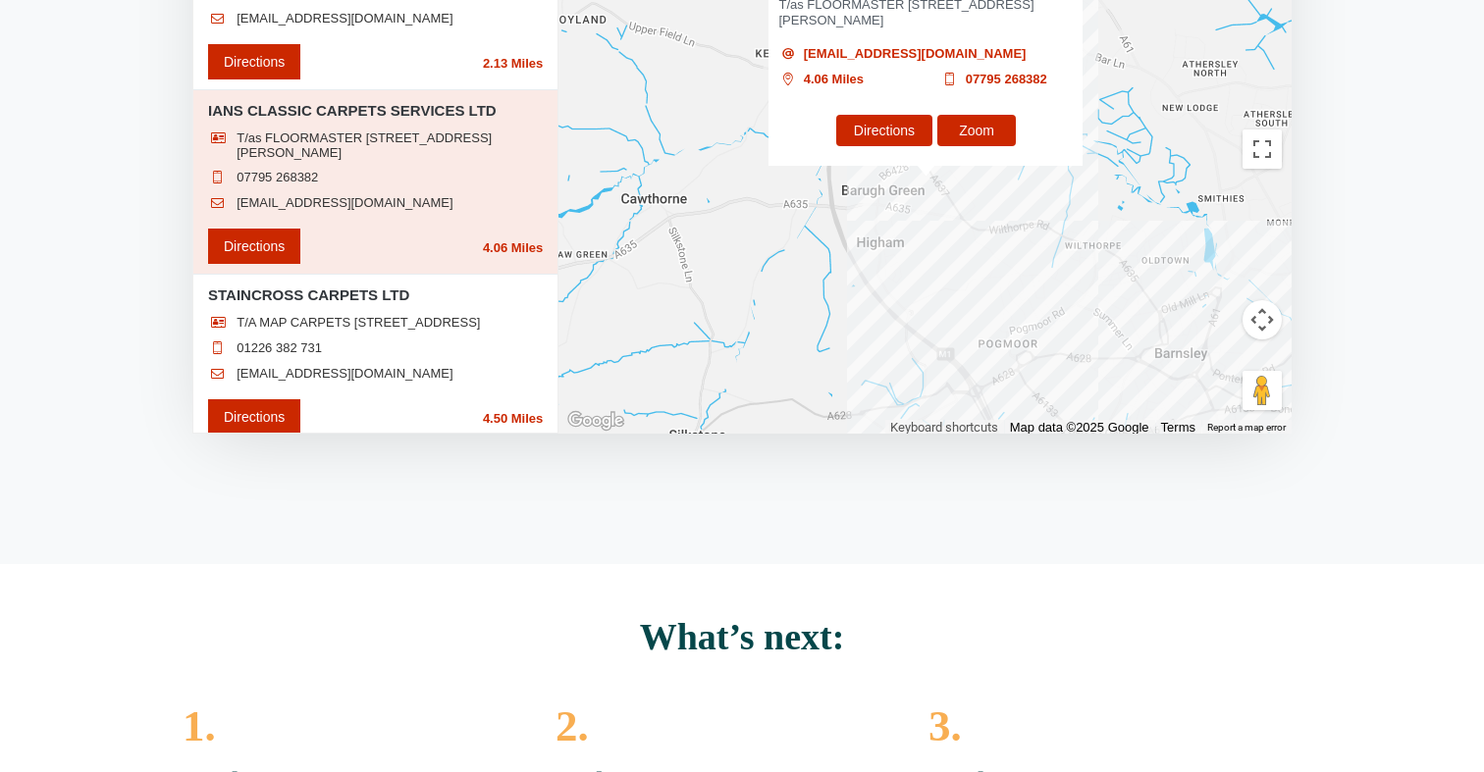
scroll to position [444, 0]
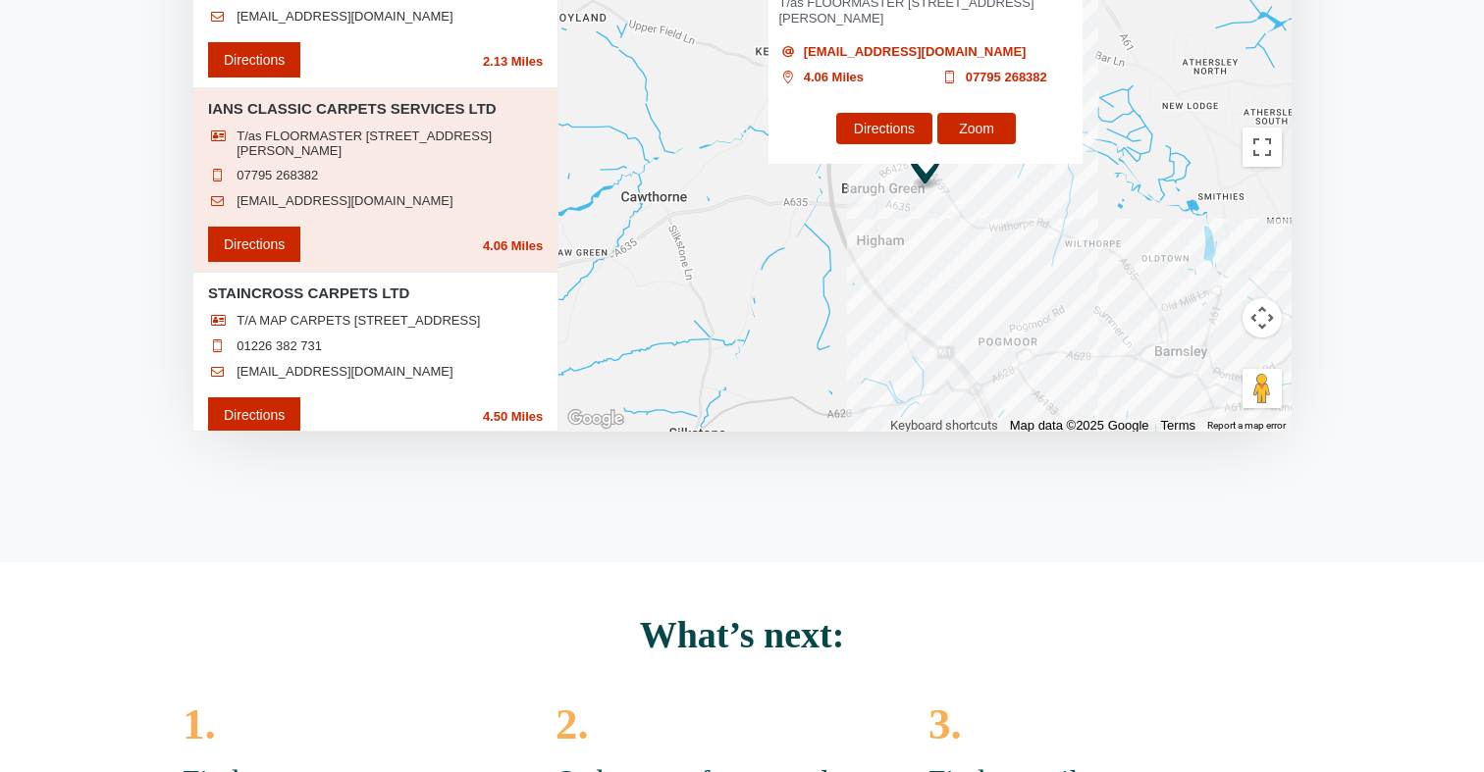
click at [370, 209] on link "[EMAIL_ADDRESS][DOMAIN_NAME]" at bounding box center [344, 201] width 216 height 16
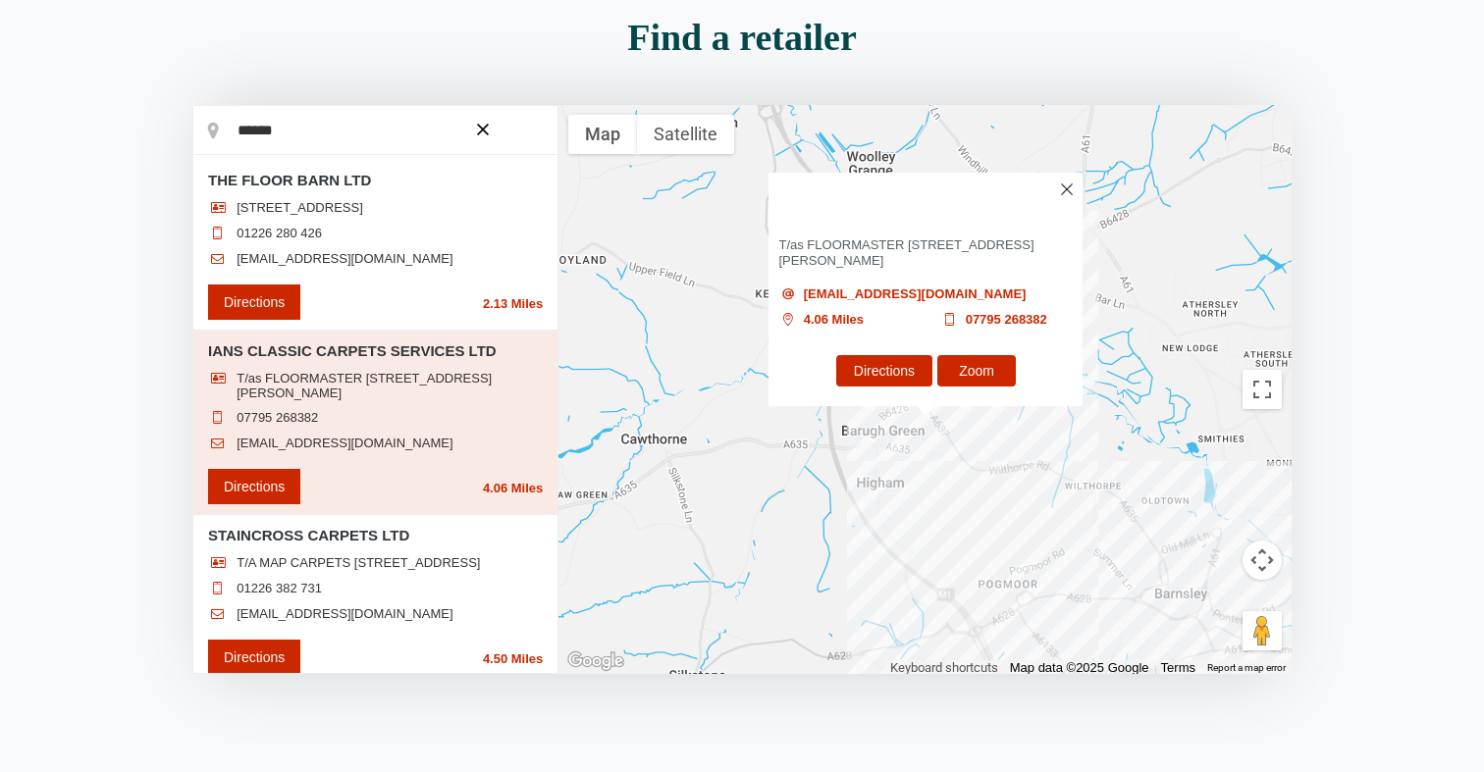
scroll to position [167, 0]
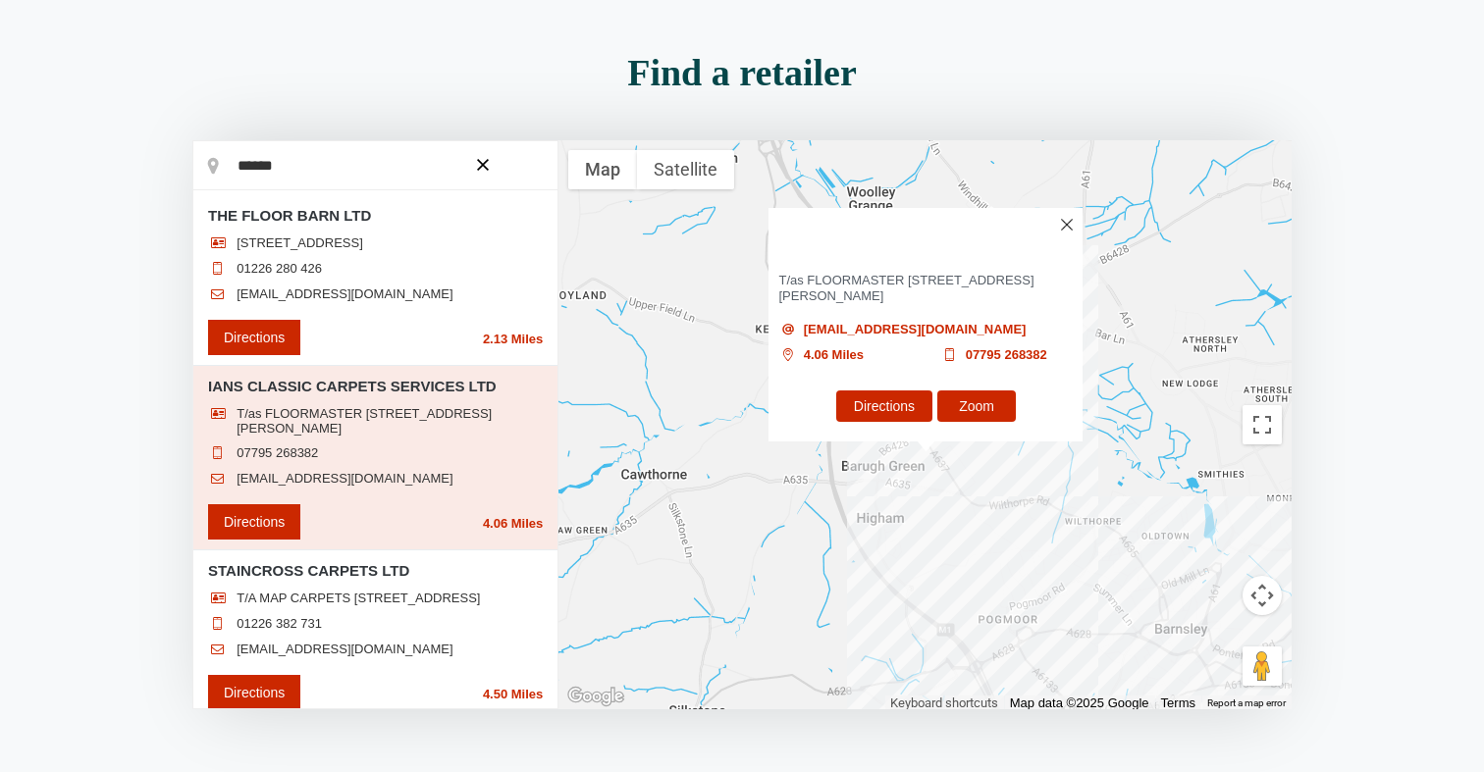
click at [1061, 221] on h3 "IANS CLASSIC CARPETS SERVICES LTD" at bounding box center [925, 233] width 314 height 50
click at [1068, 222] on img at bounding box center [1067, 225] width 12 height 12
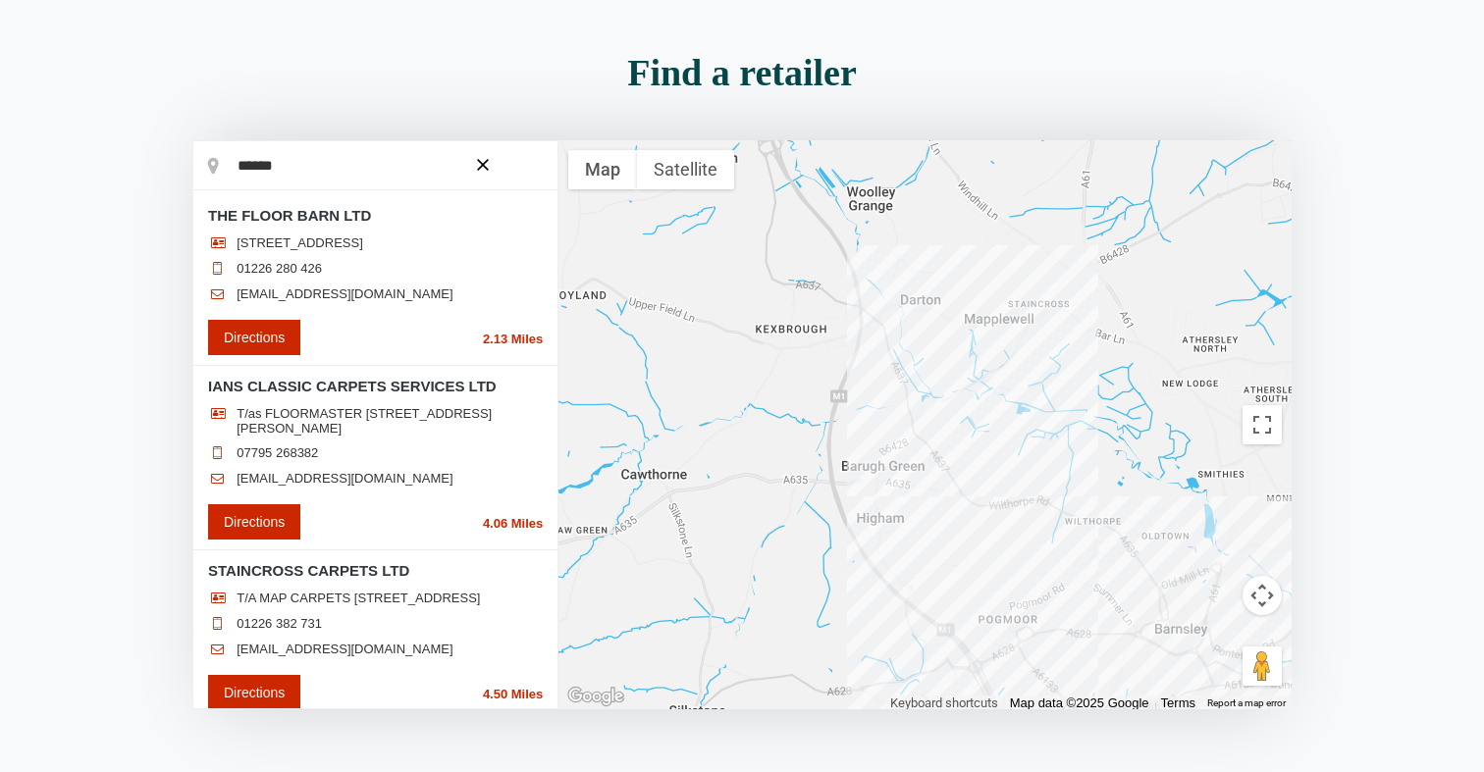
click at [976, 256] on div at bounding box center [924, 424] width 733 height 569
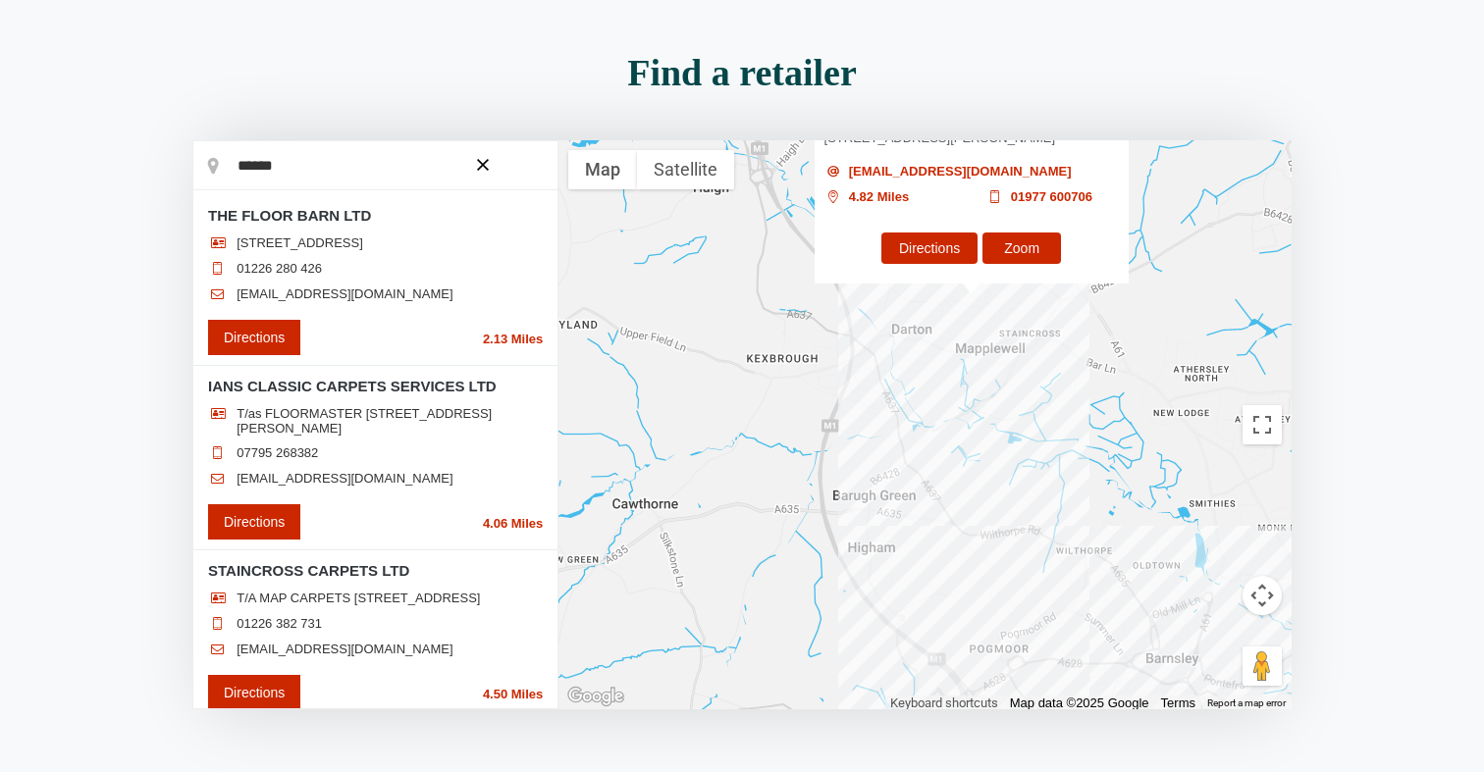
scroll to position [224, 0]
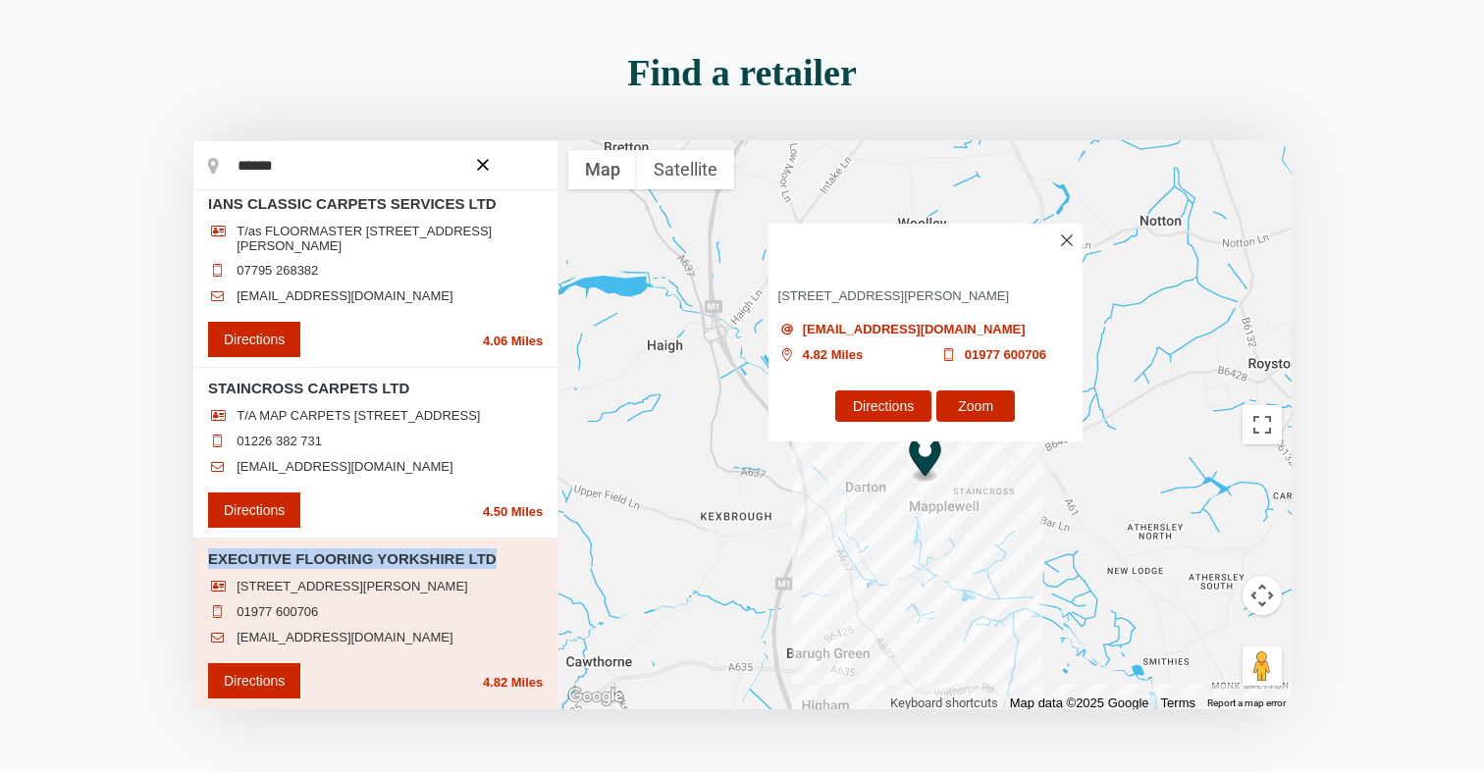
drag, startPoint x: 495, startPoint y: 547, endPoint x: 207, endPoint y: 543, distance: 287.5
click at [207, 543] on li "EXECUTIVE FLOORING YORKSHIRE LTD [STREET_ADDRESS][PERSON_NAME] 01977 600706 [EM…" at bounding box center [375, 624] width 364 height 170
copy h3 "EXECUTIVE FLOORING YORKSHIRE LTD"
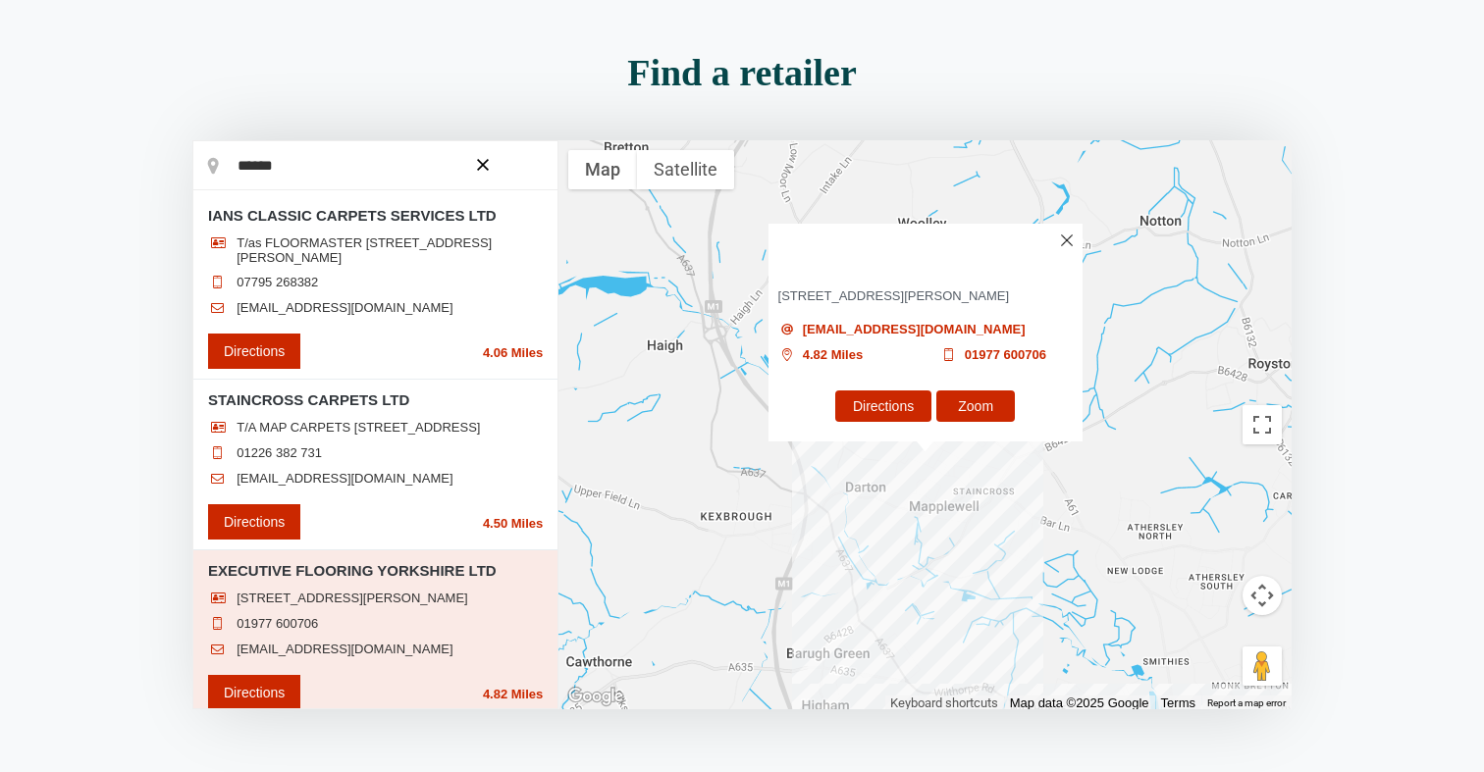
scroll to position [0, 0]
drag, startPoint x: 433, startPoint y: 401, endPoint x: 194, endPoint y: 396, distance: 238.5
click at [194, 397] on li "STAINCROSS CARPETS LTD T/A MAP CARPETS [STREET_ADDRESS] 01226 382 731 [EMAIL_AD…" at bounding box center [375, 465] width 364 height 171
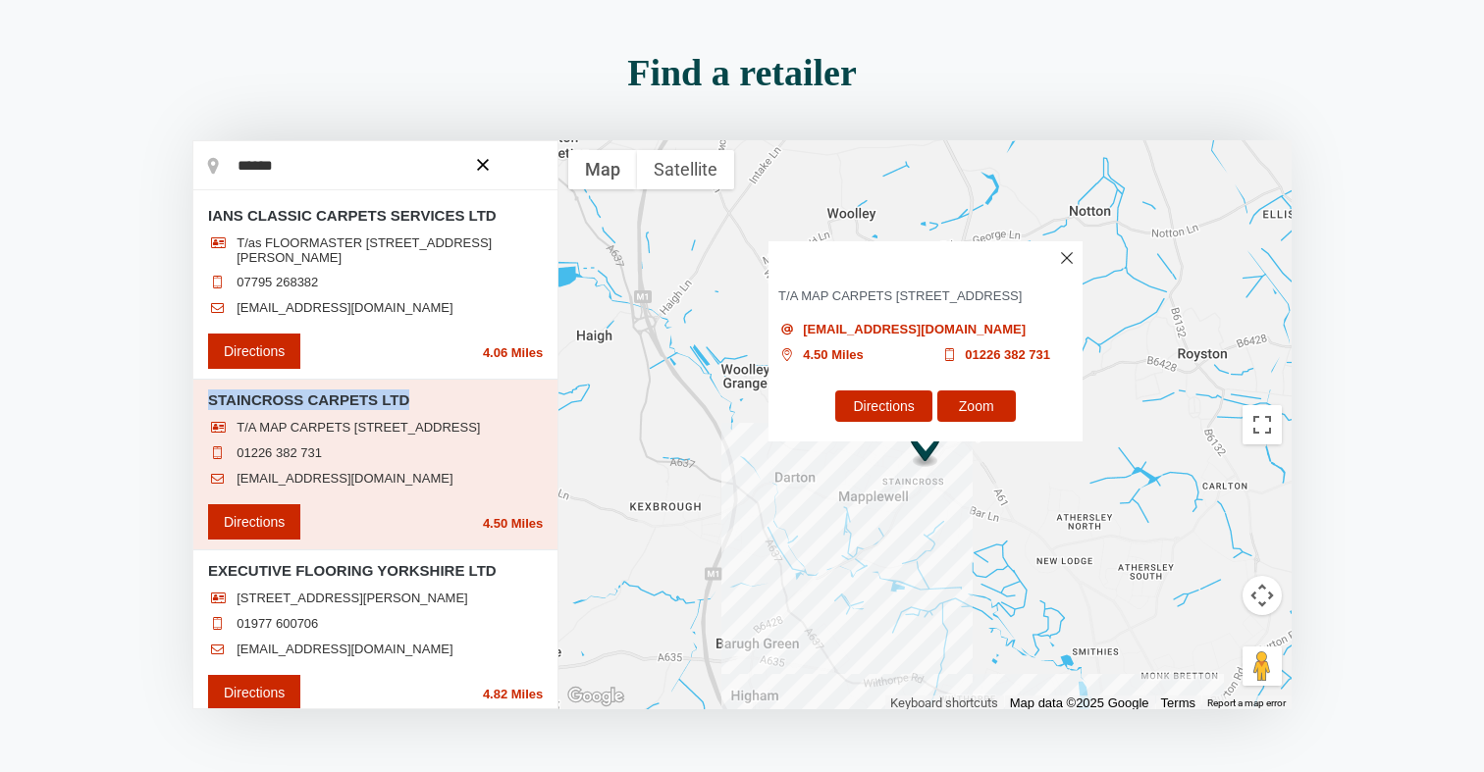
drag, startPoint x: 203, startPoint y: 394, endPoint x: 423, endPoint y: 400, distance: 219.9
click at [423, 400] on li "STAINCROSS CARPETS LTD T/A MAP CARPETS [STREET_ADDRESS] 01226 382 731 [EMAIL_AD…" at bounding box center [375, 465] width 364 height 171
copy h3 "STAINCROSS CARPETS LTD"
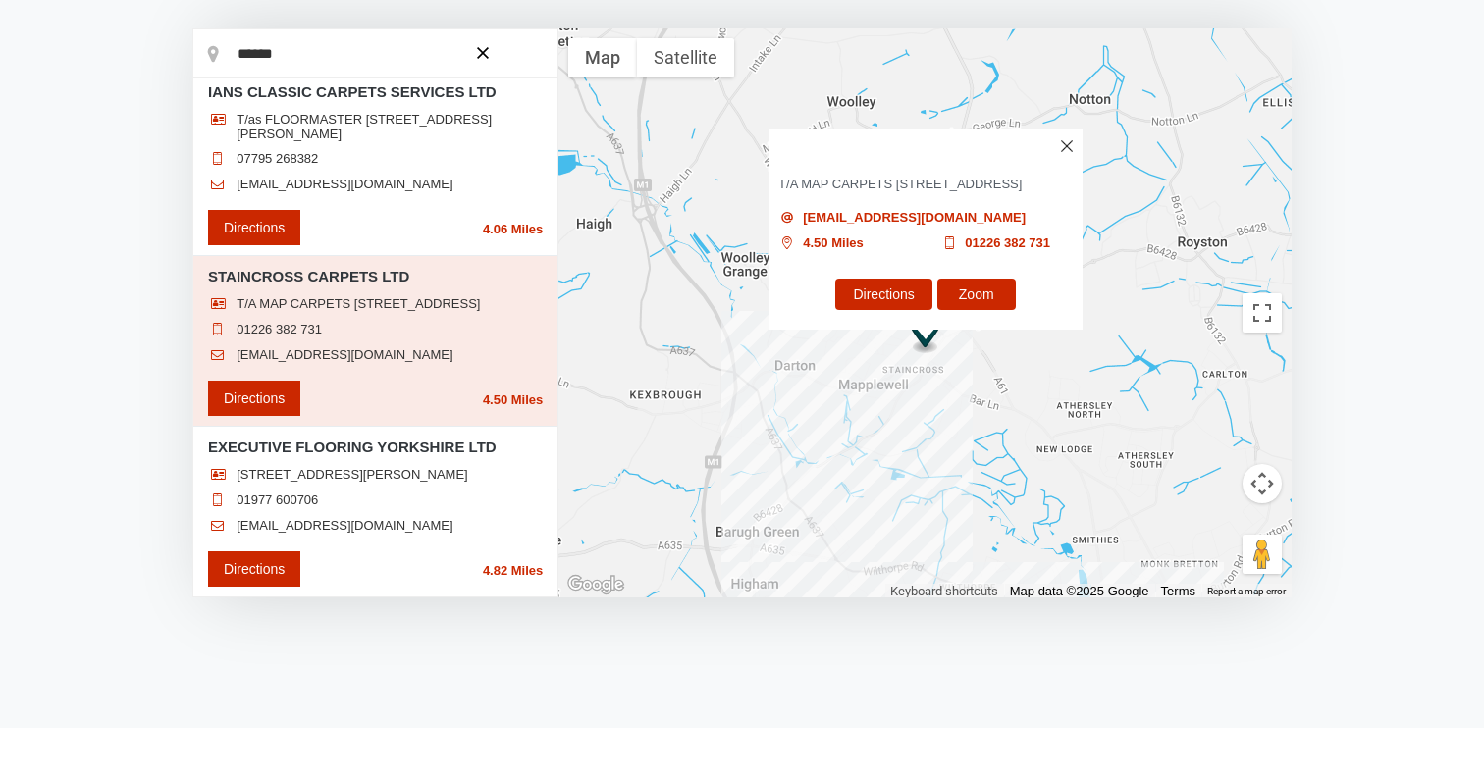
scroll to position [369, 0]
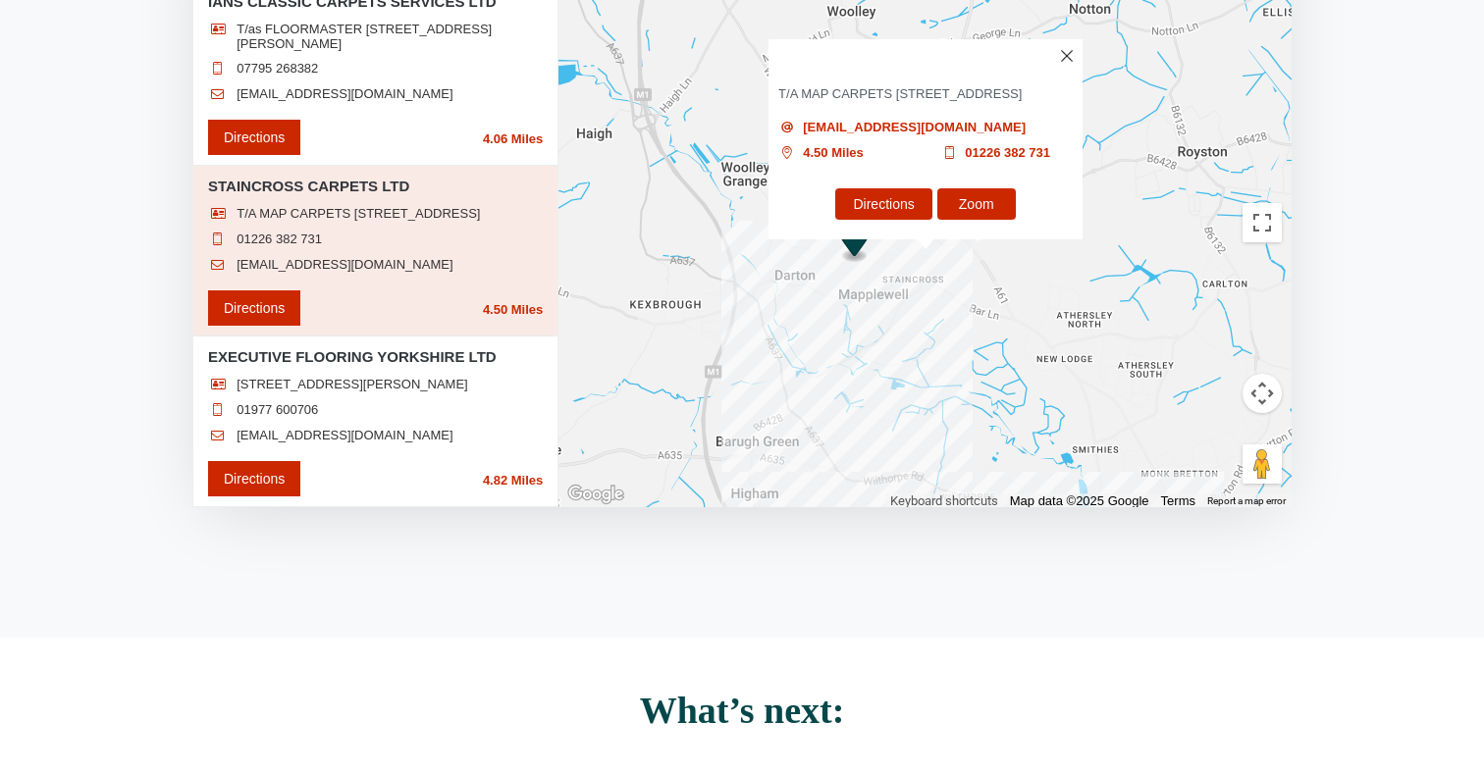
click at [391, 377] on span "[STREET_ADDRESS][PERSON_NAME]" at bounding box center [352, 385] width 232 height 16
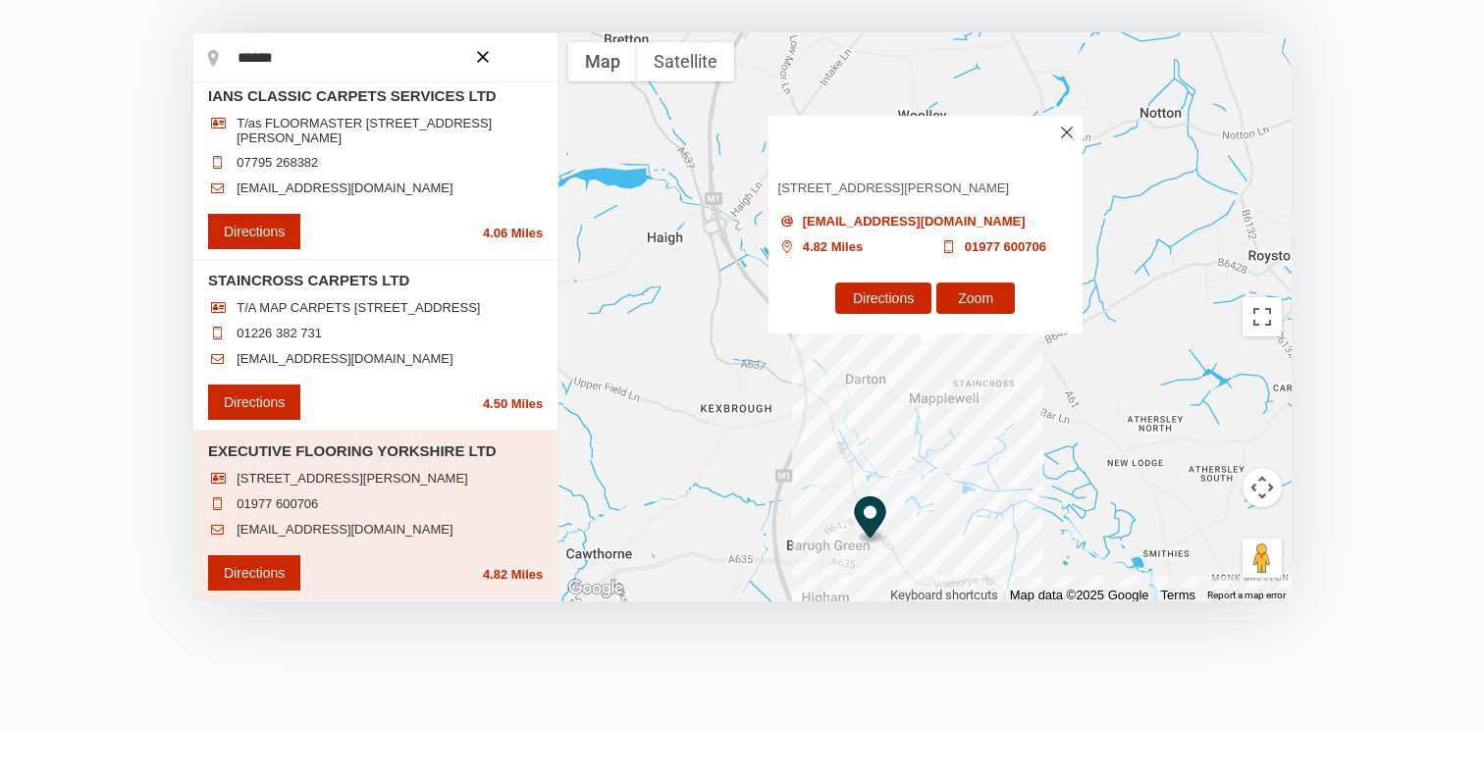
scroll to position [278, 0]
